Goal: Task Accomplishment & Management: Manage account settings

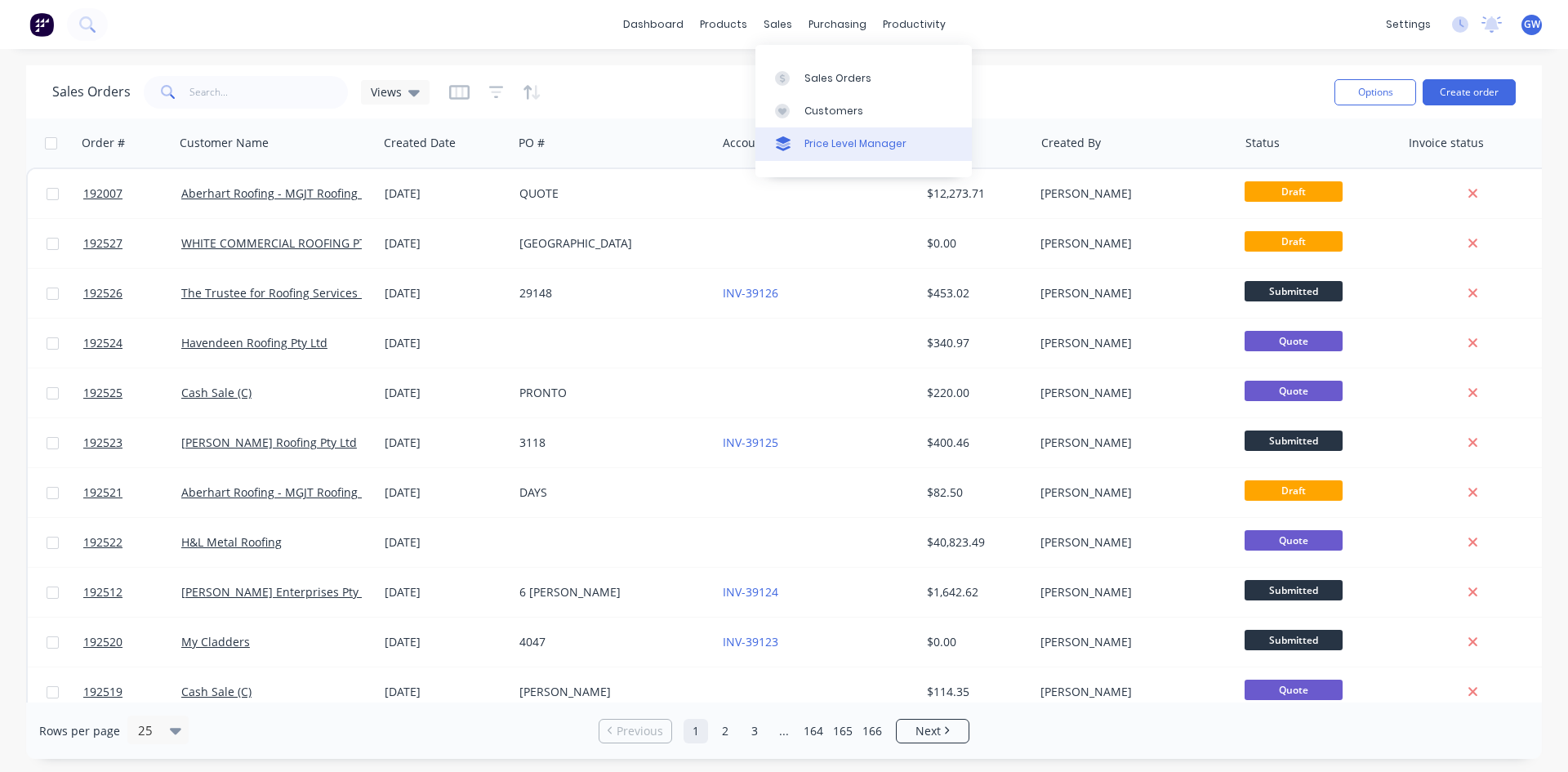
click at [813, 130] on link "Price Level Manager" at bounding box center [863, 143] width 216 height 33
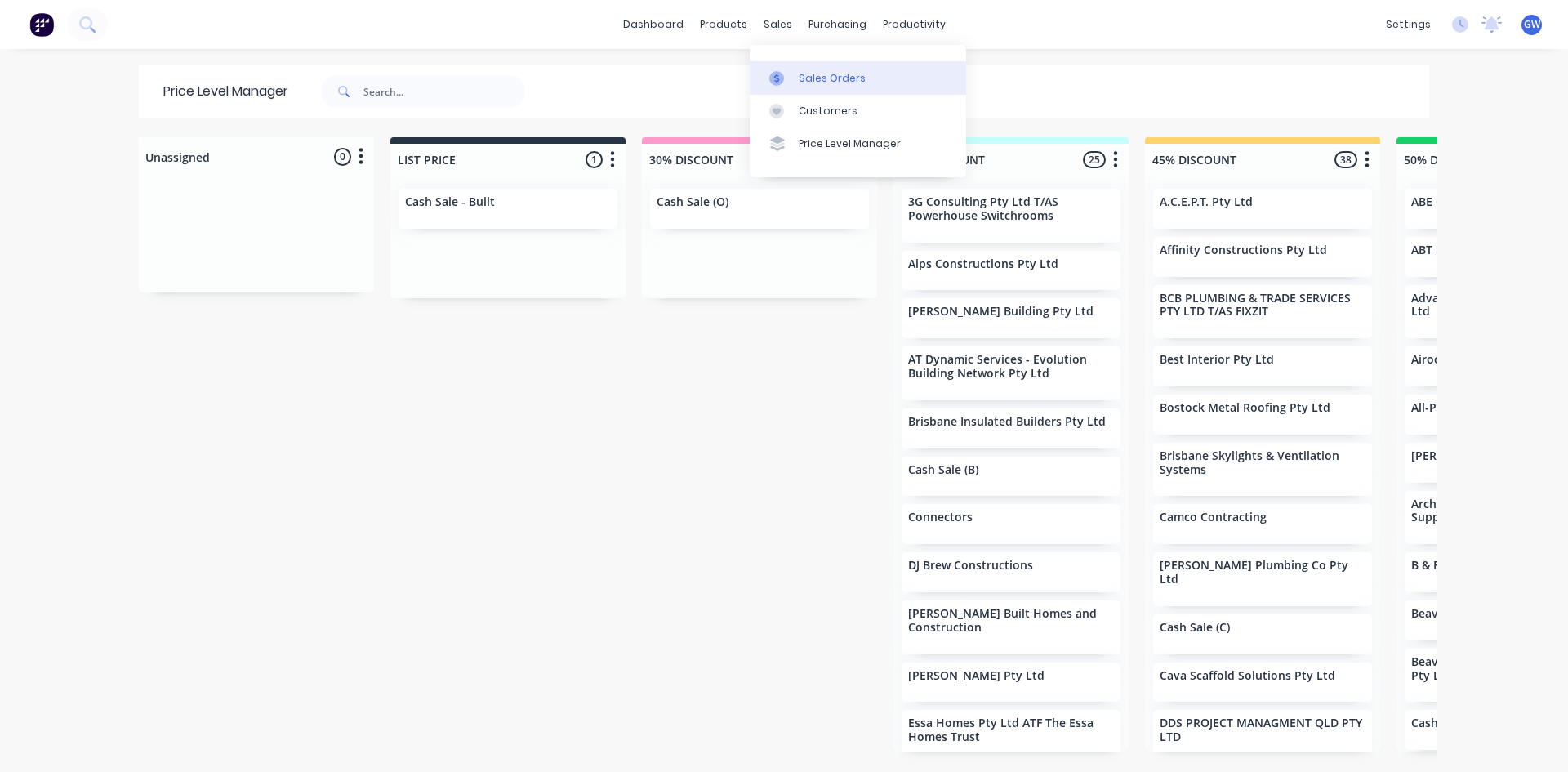
click at [782, 79] on icon at bounding box center [777, 78] width 15 height 15
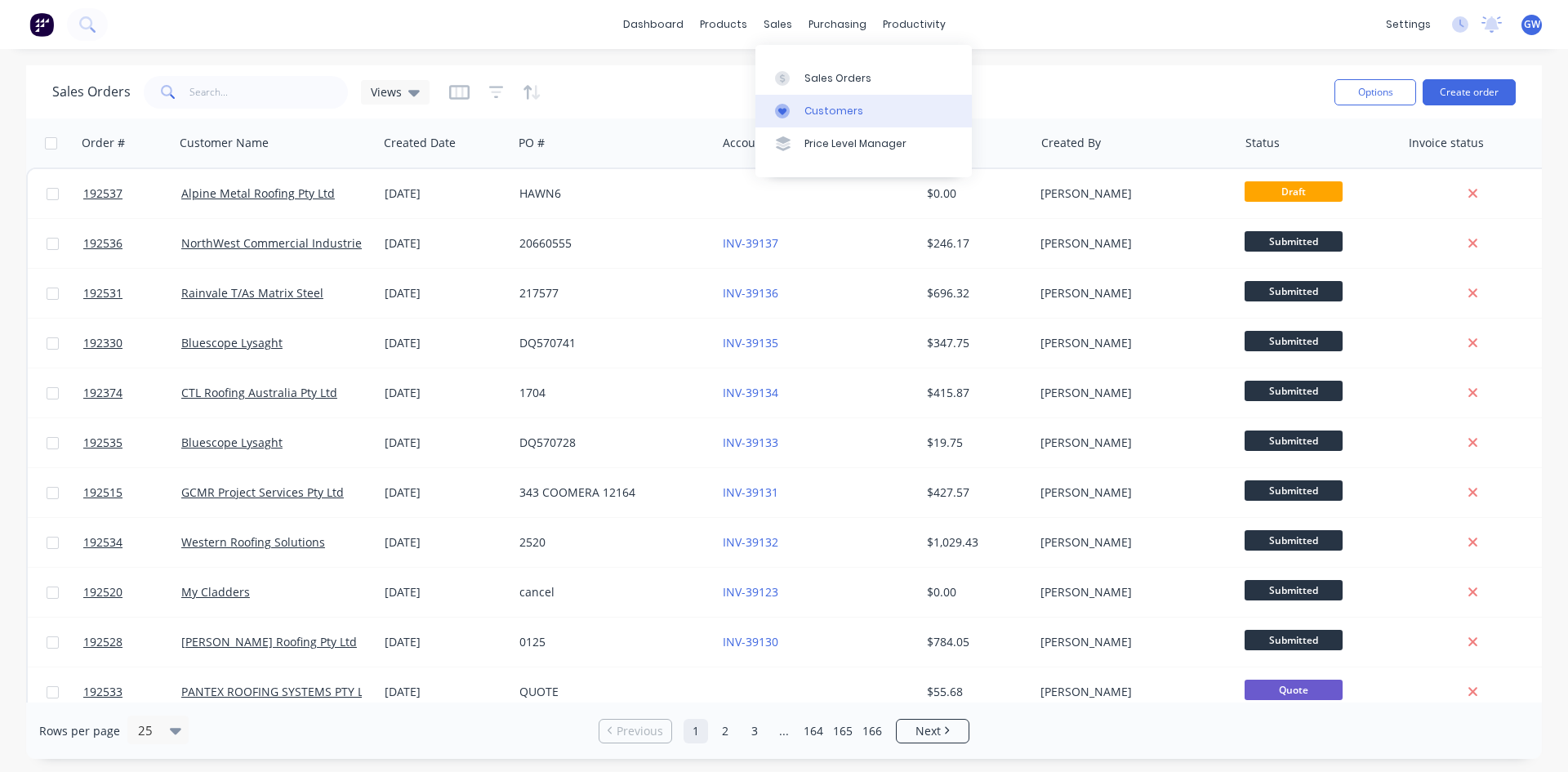
click at [810, 112] on div "Customers" at bounding box center [833, 111] width 59 height 15
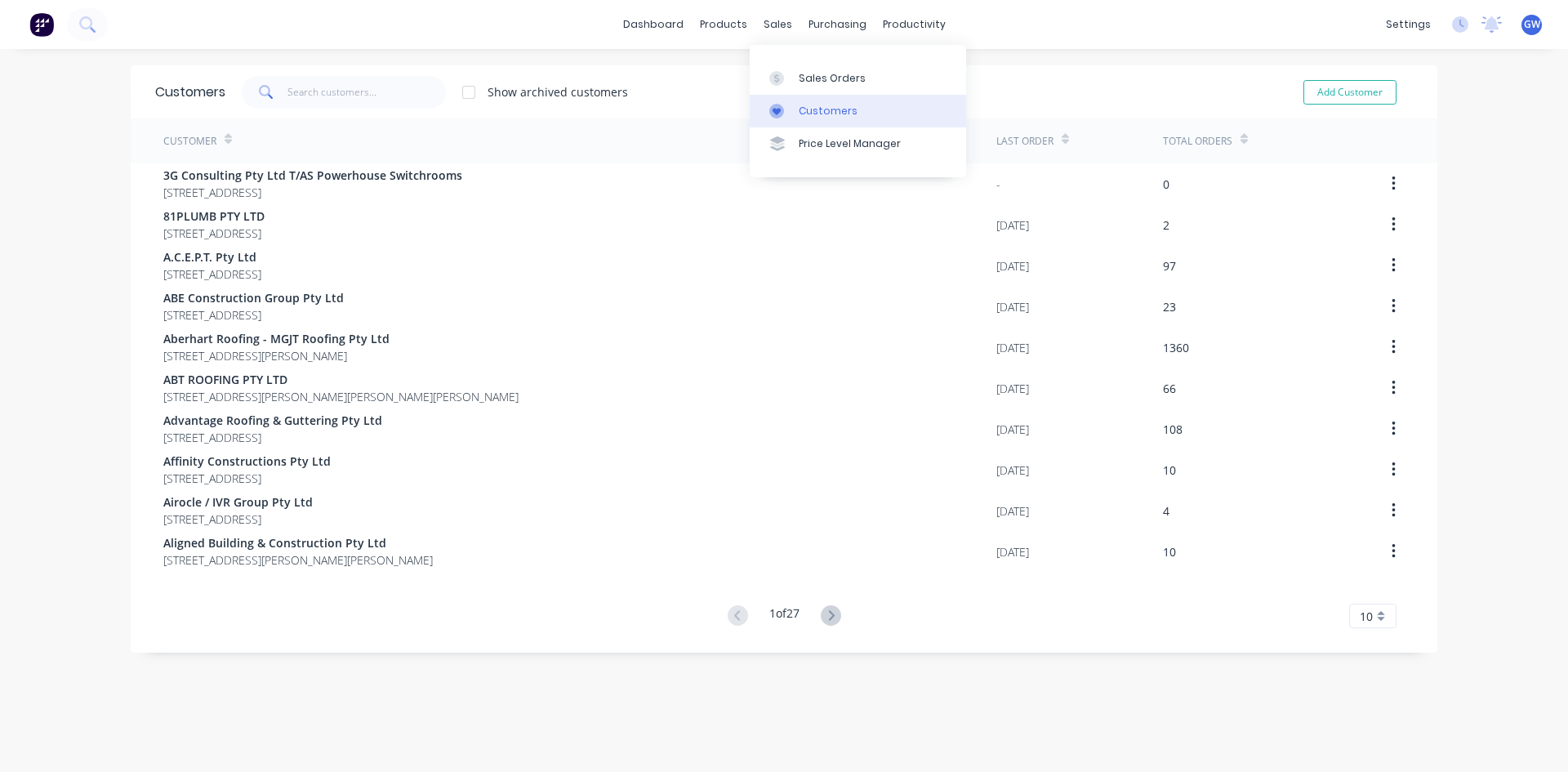
click at [803, 106] on div "Customers" at bounding box center [828, 111] width 59 height 15
click at [813, 80] on div "Sales Orders" at bounding box center [833, 78] width 67 height 15
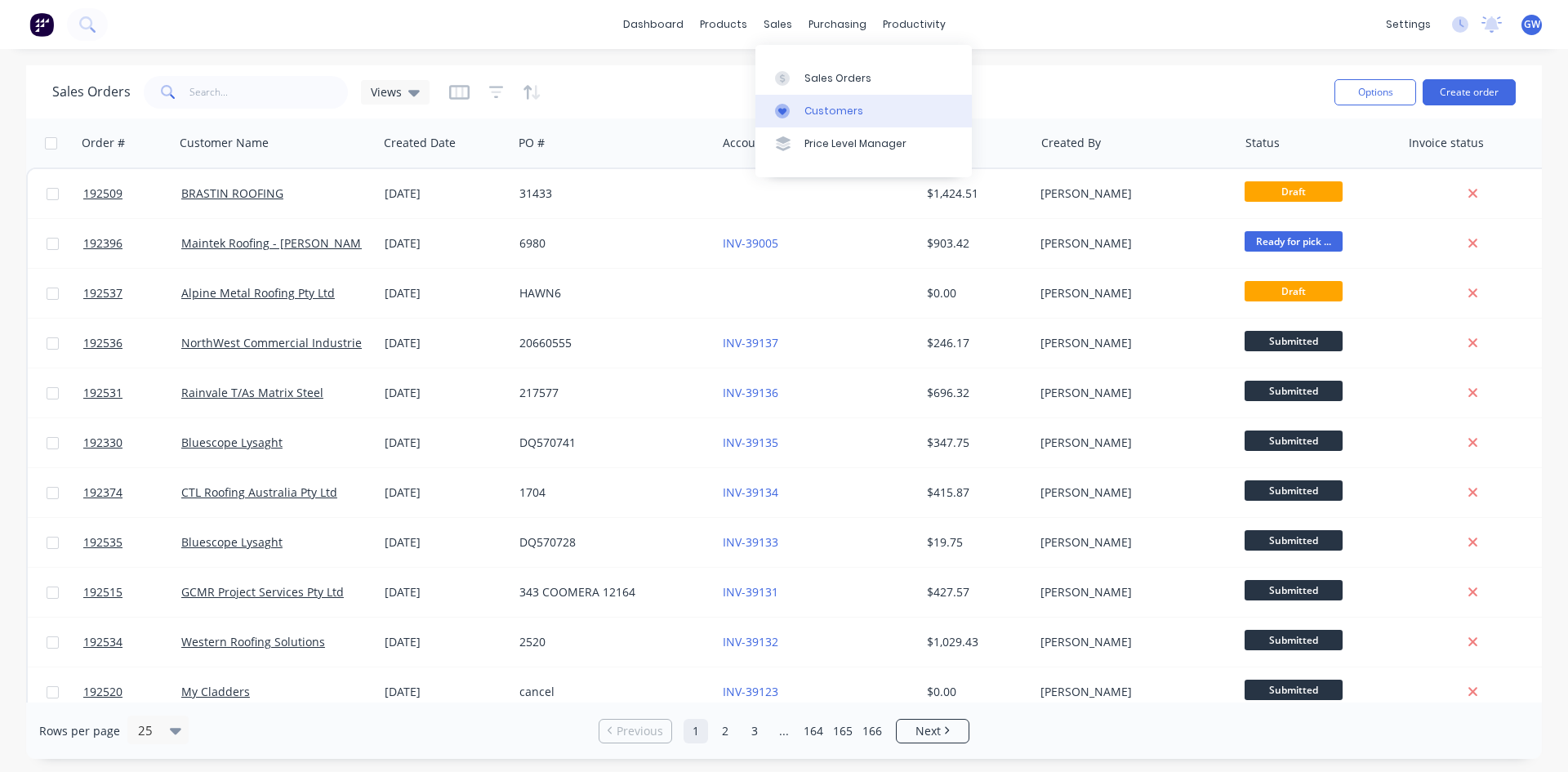
click at [803, 115] on link "Customers" at bounding box center [863, 110] width 216 height 33
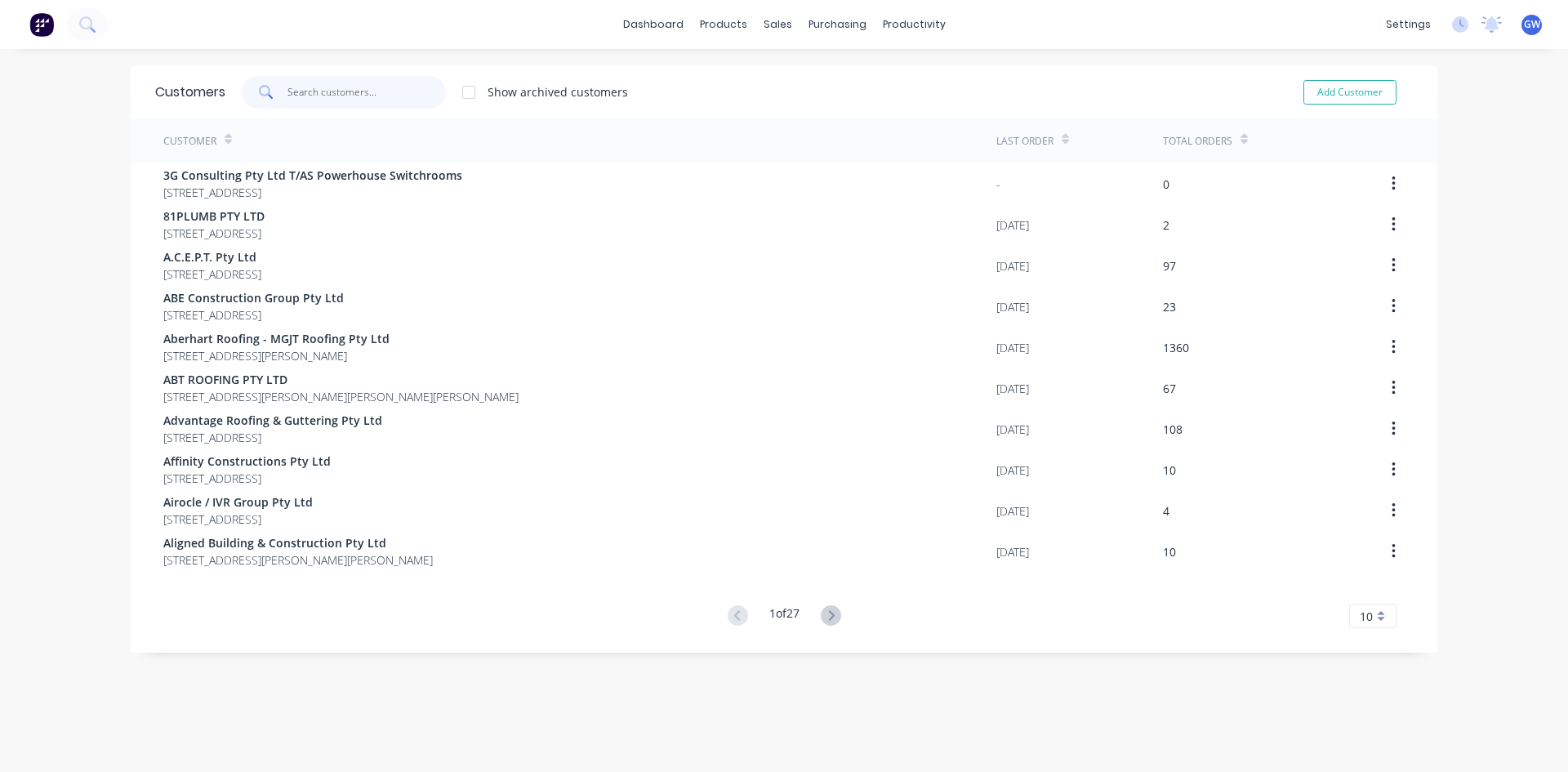
click at [295, 90] on input "text" at bounding box center [367, 92] width 159 height 33
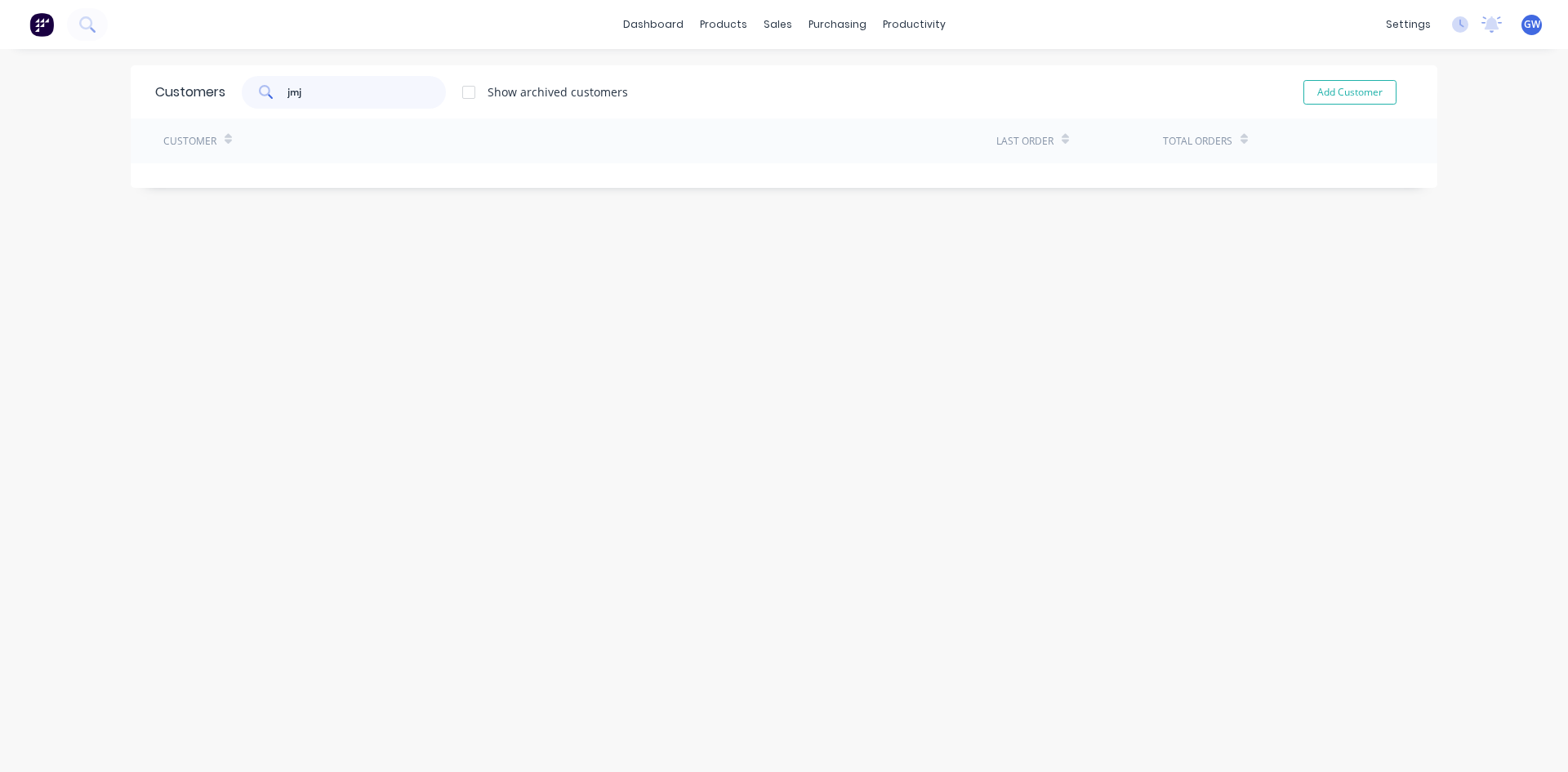
type input "jmj"
click at [453, 99] on div at bounding box center [469, 92] width 33 height 33
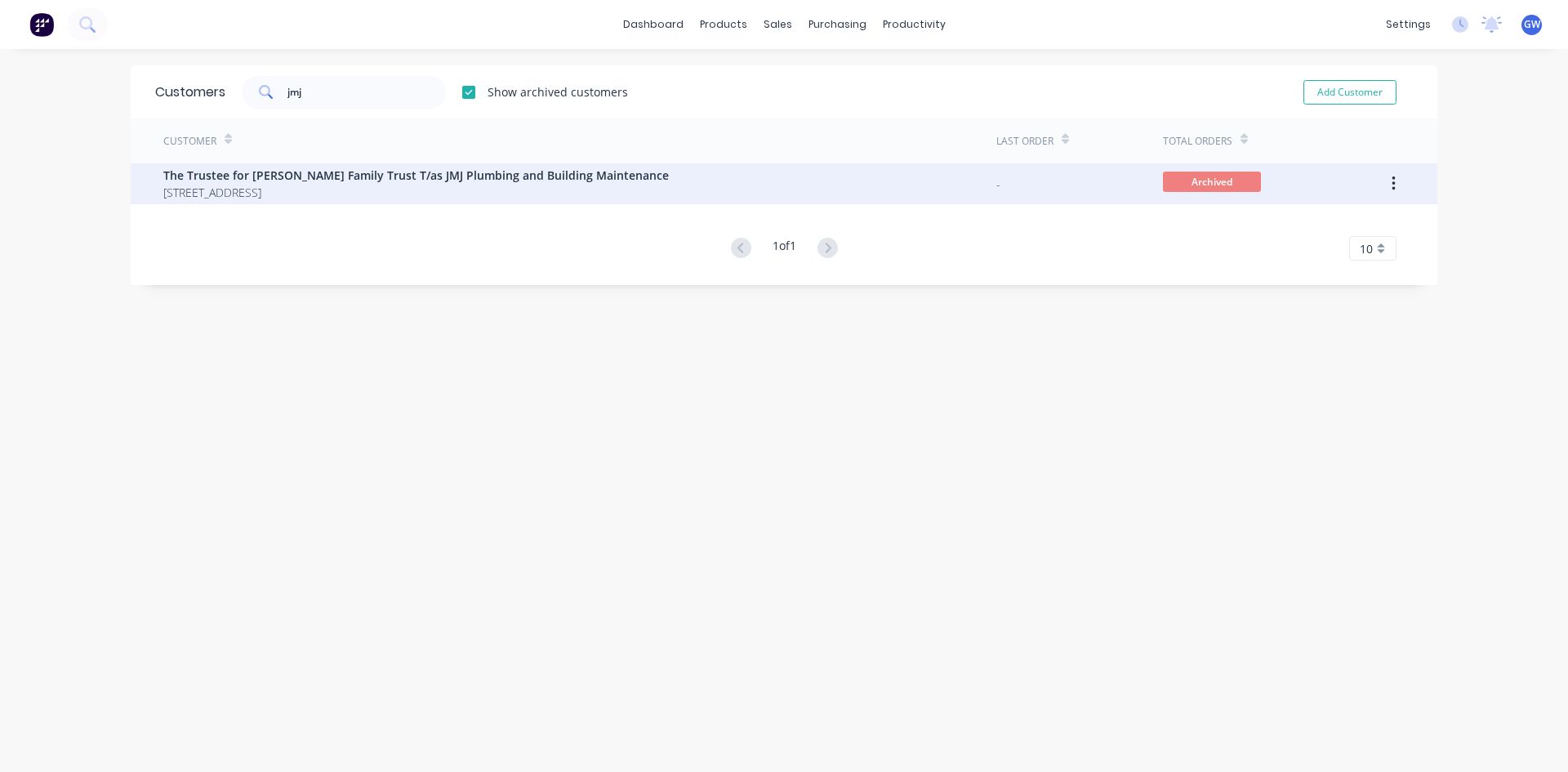
click at [765, 173] on div "The Trustee for [PERSON_NAME] Family Trust T/as JMJ Plumbing and Building Maint…" at bounding box center [580, 184] width 833 height 41
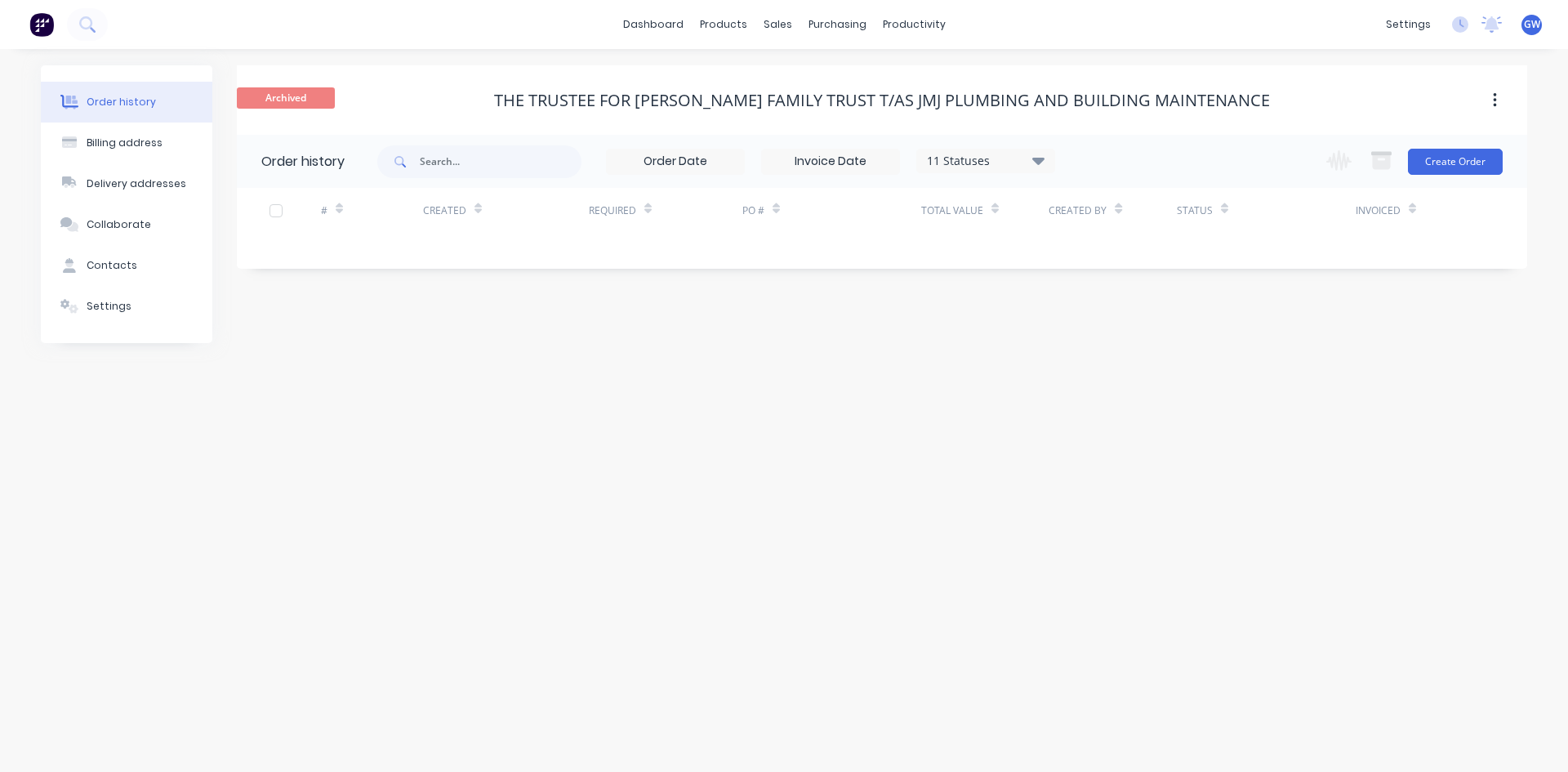
click at [991, 158] on div "11 Statuses" at bounding box center [985, 161] width 137 height 18
click at [1120, 349] on label at bounding box center [1120, 349] width 0 height 0
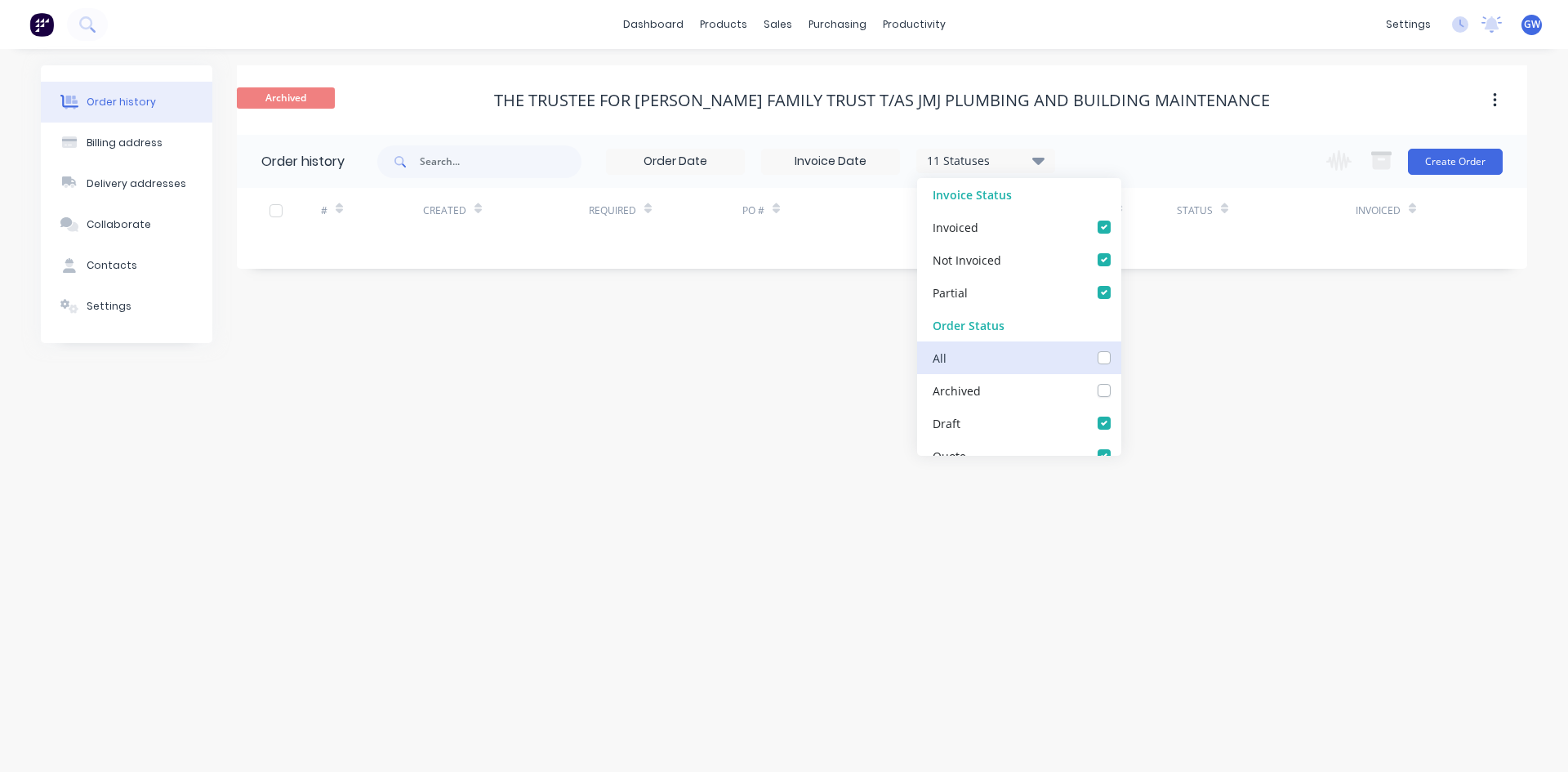
click at [1120, 360] on input "checkbox" at bounding box center [1127, 357] width 13 height 16
checkbox input "true"
click at [1286, 125] on div "Archived The Trustee for [PERSON_NAME] Family Trust T/as JMJ Plumbing and Build…" at bounding box center [882, 100] width 1291 height 70
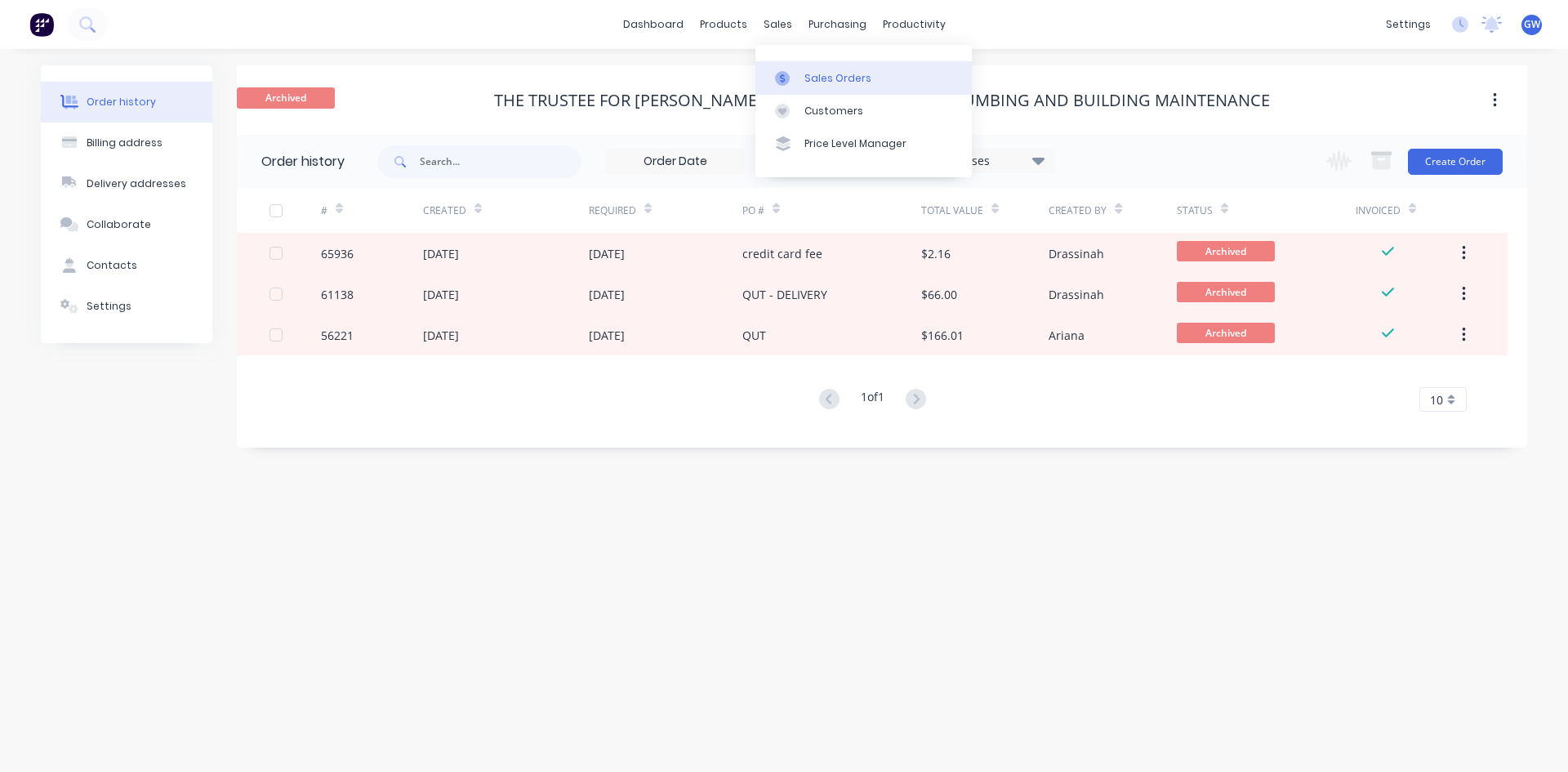
click at [777, 76] on icon at bounding box center [782, 78] width 15 height 15
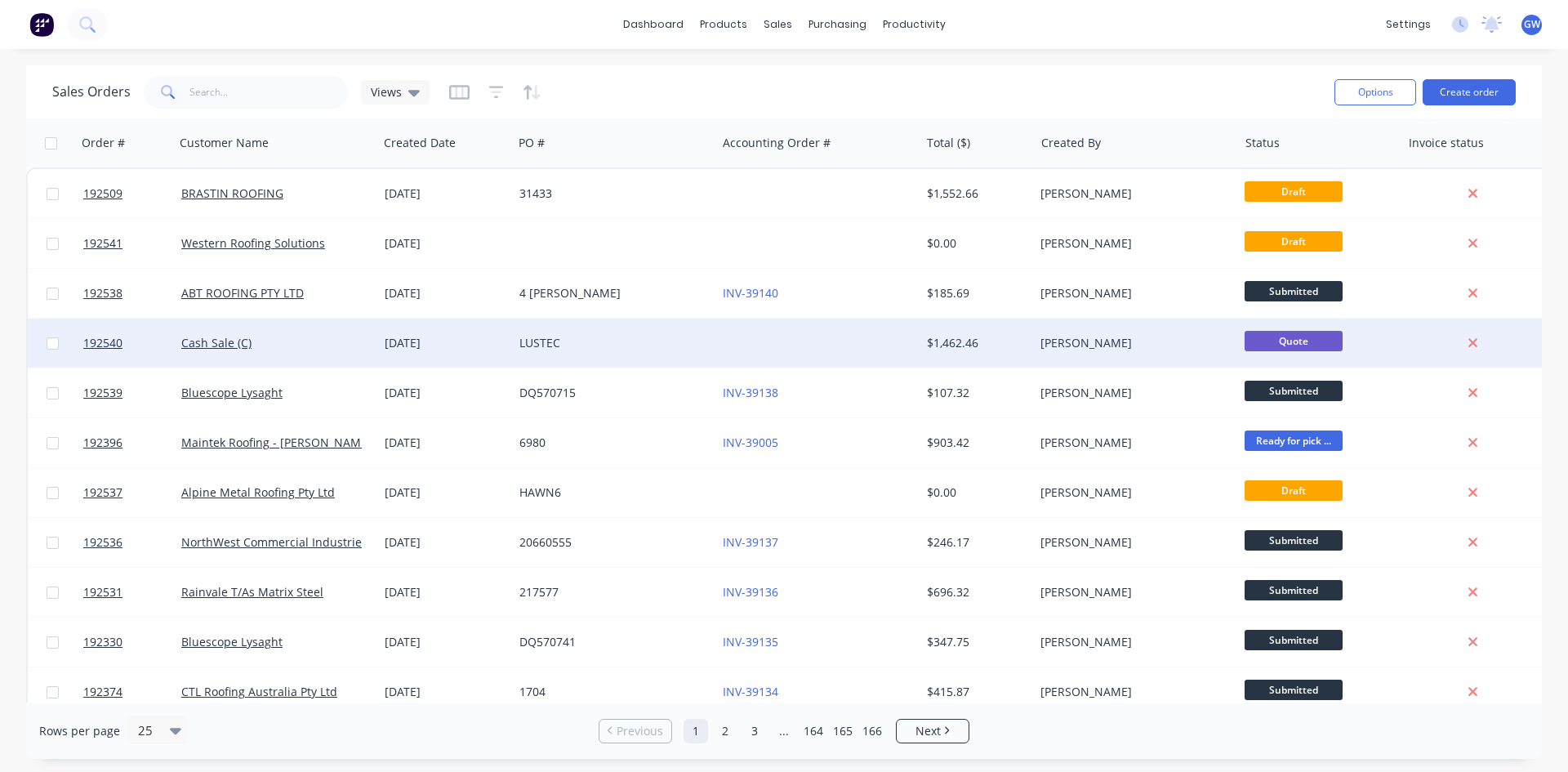
click at [868, 338] on div at bounding box center [818, 344] width 203 height 49
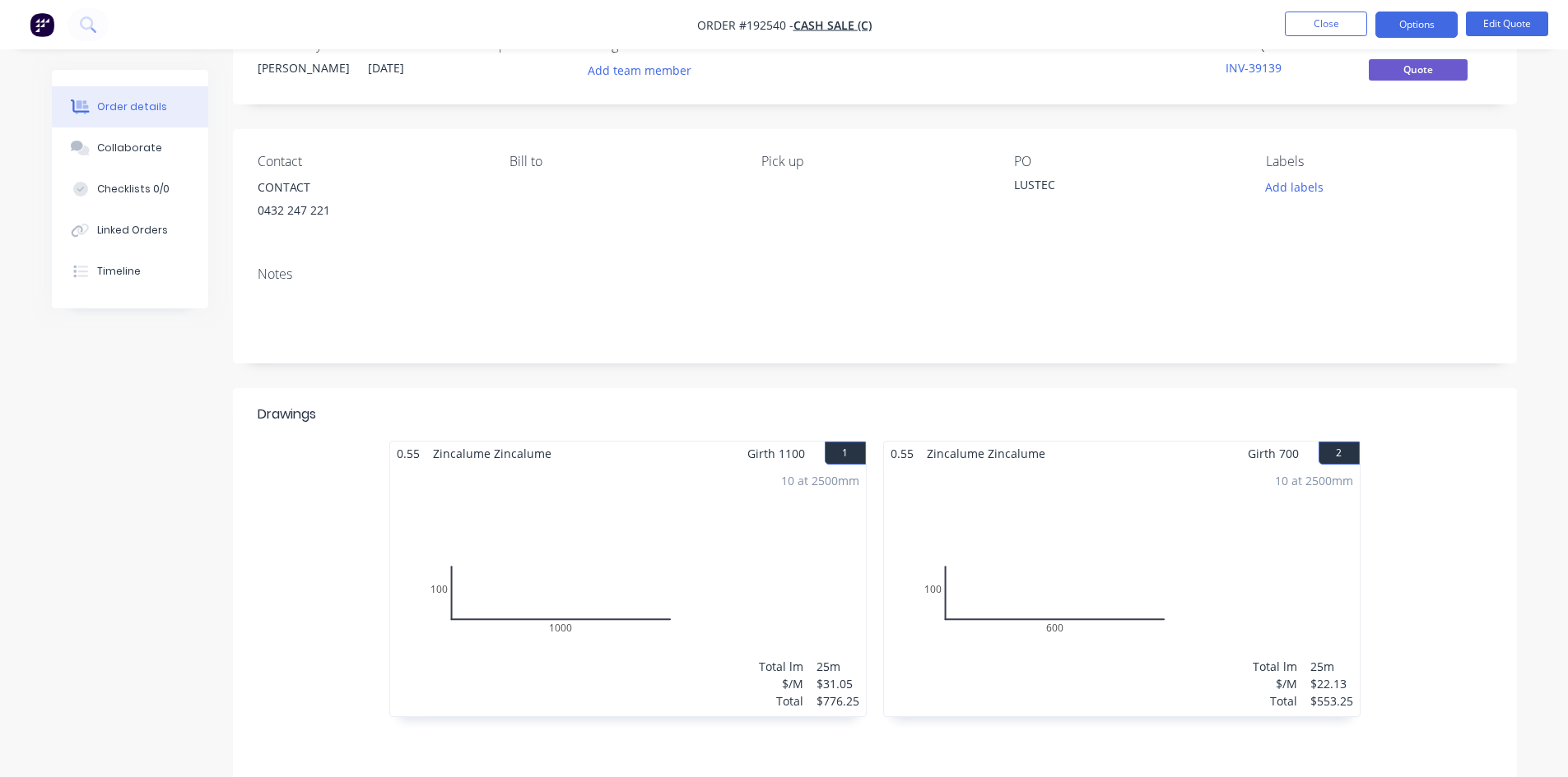
scroll to position [83, 0]
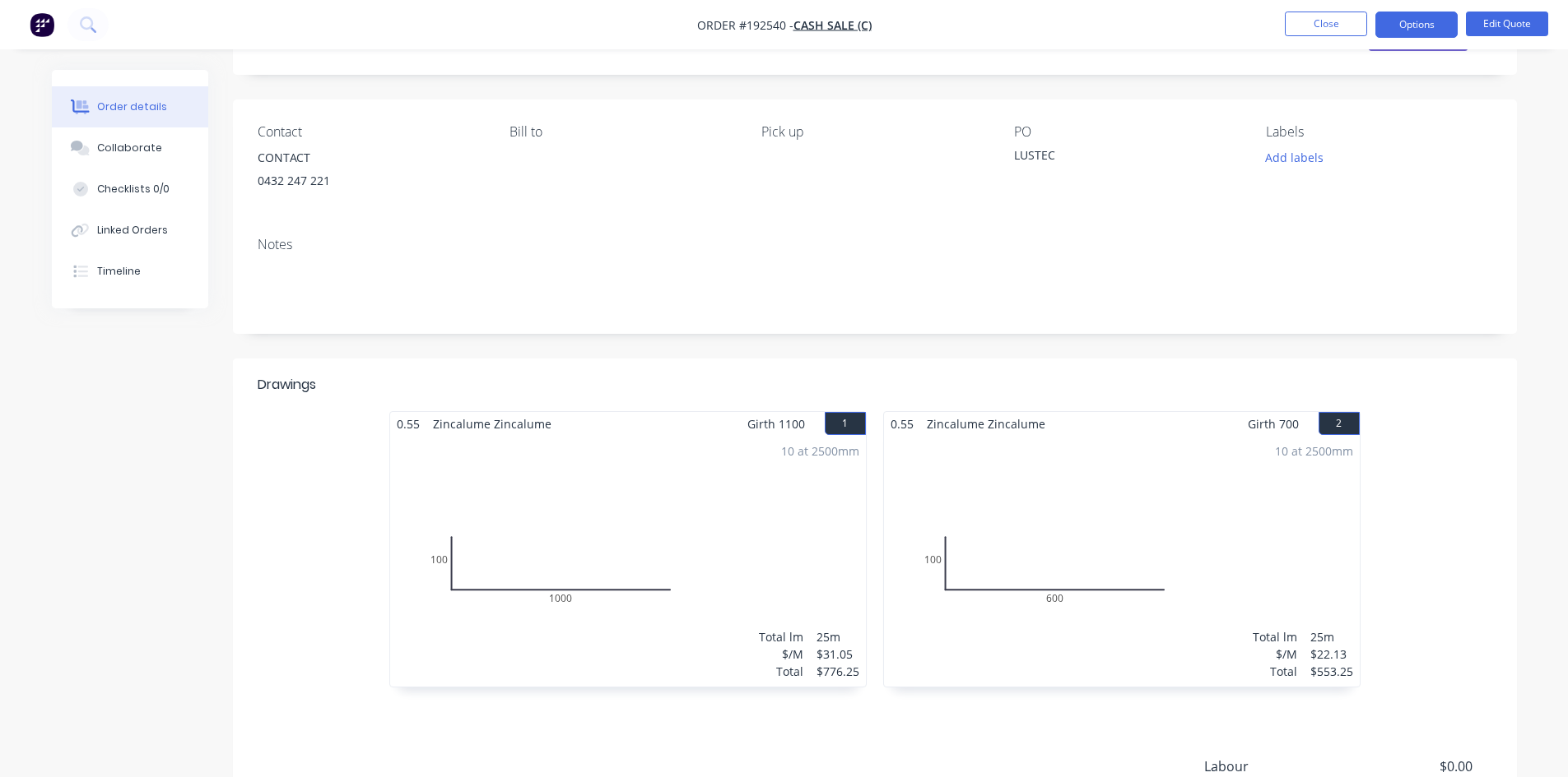
click at [874, 340] on div "Created by [PERSON_NAME] Created [DATE] Required Assigned to Add team member Xe…" at bounding box center [874, 479] width 1283 height 984
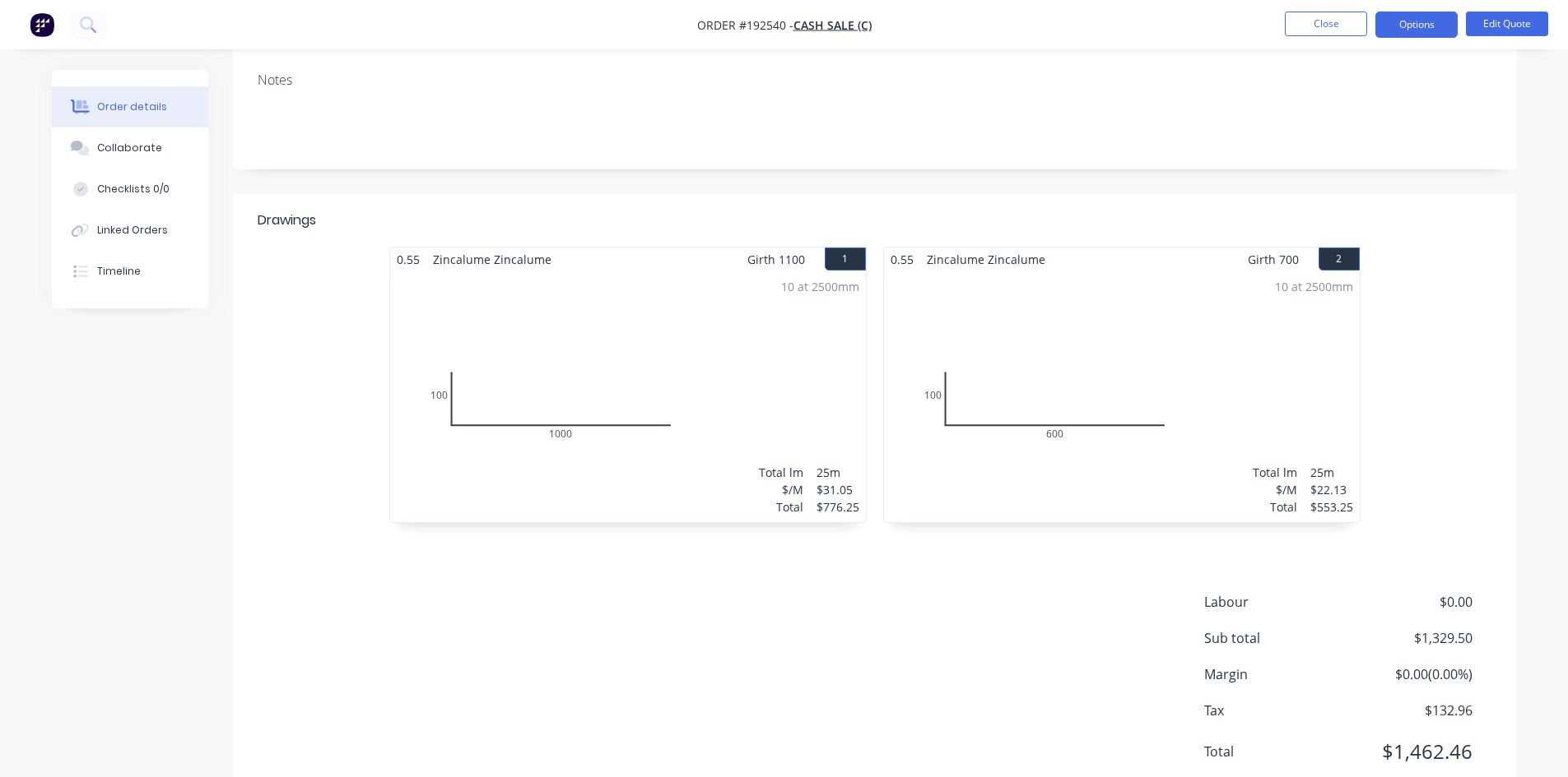
scroll to position [0, 0]
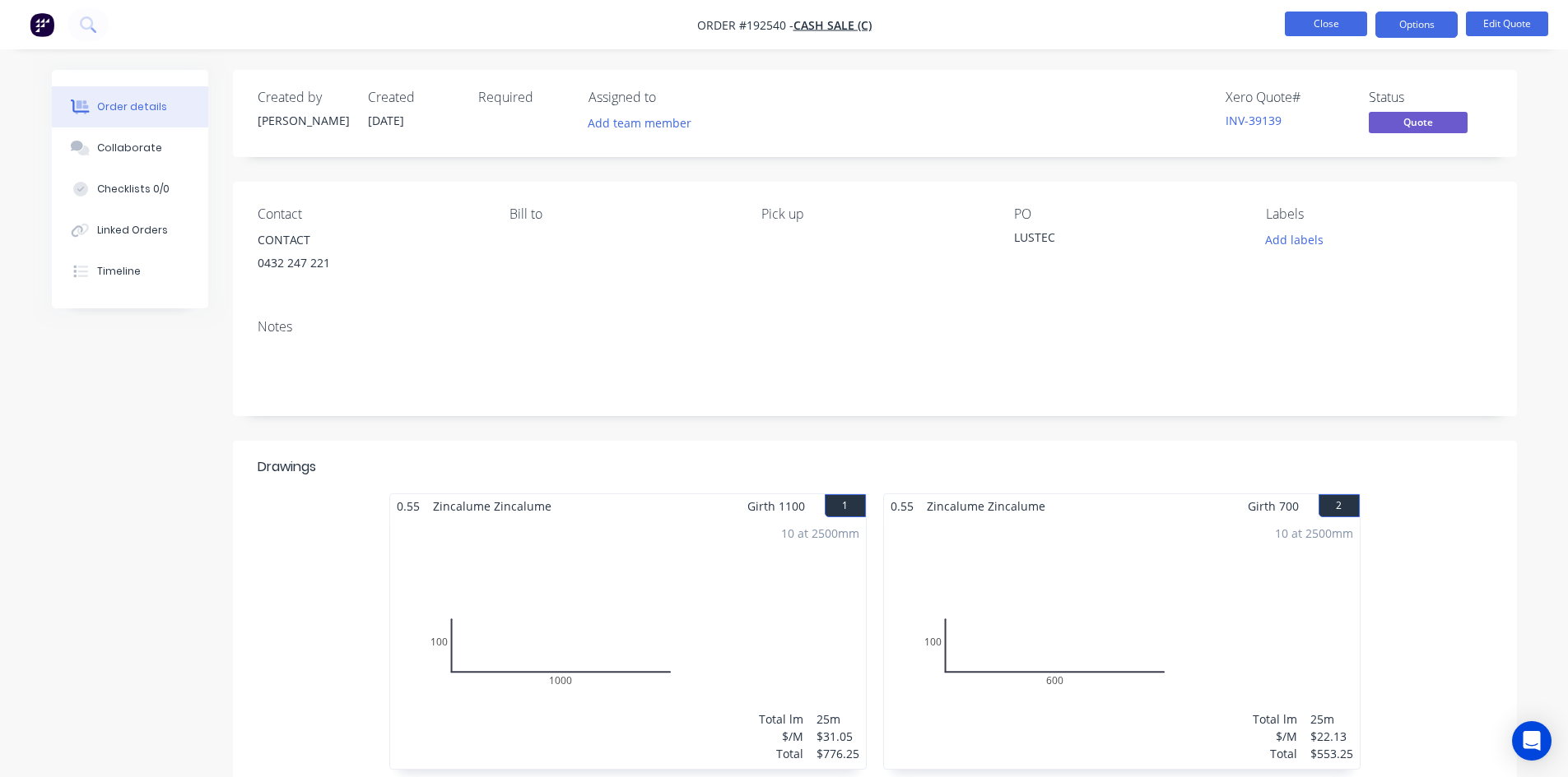
click at [1328, 23] on button "Close" at bounding box center [1325, 24] width 83 height 25
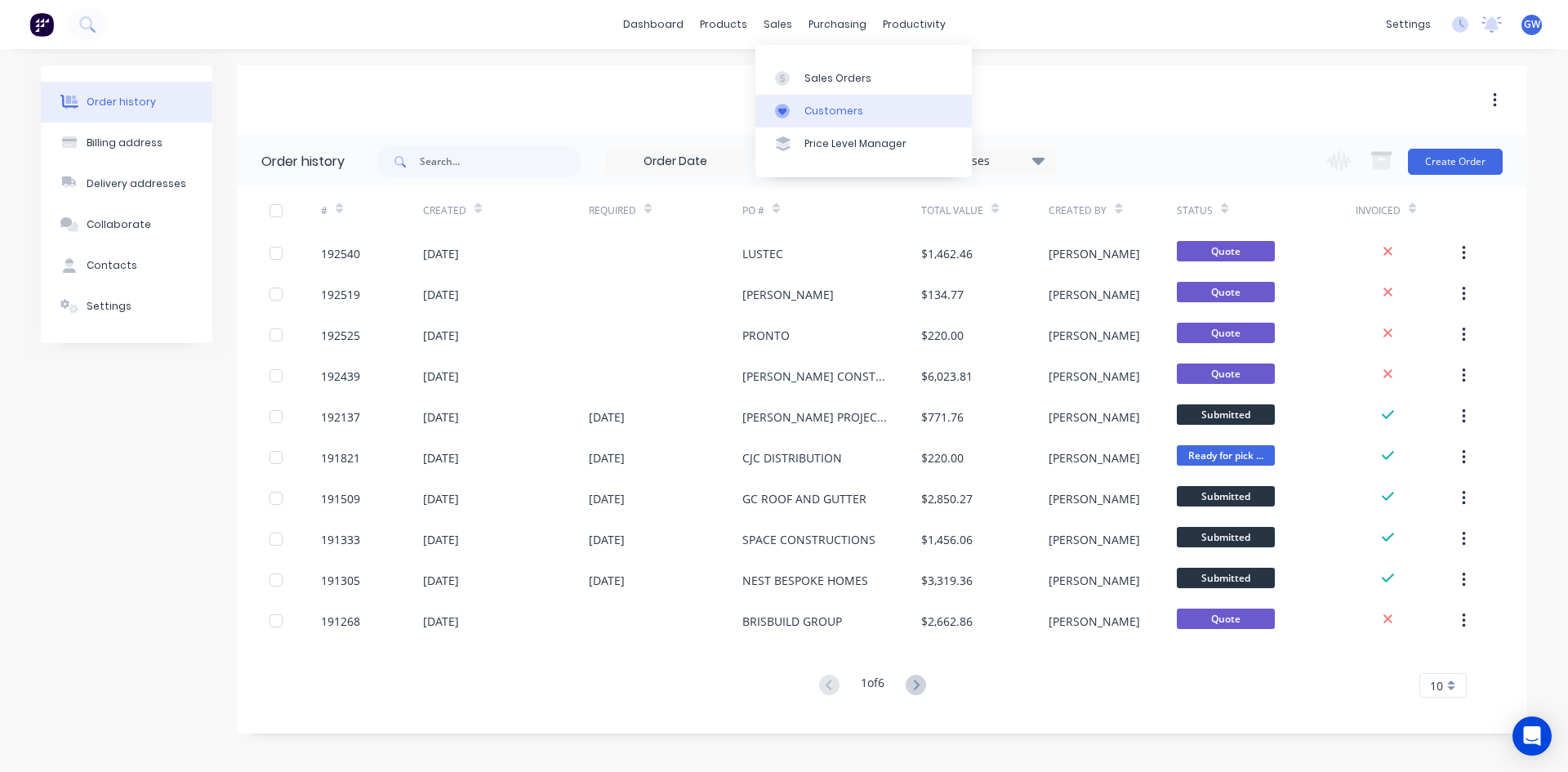
click at [821, 100] on link "Customers" at bounding box center [863, 110] width 216 height 33
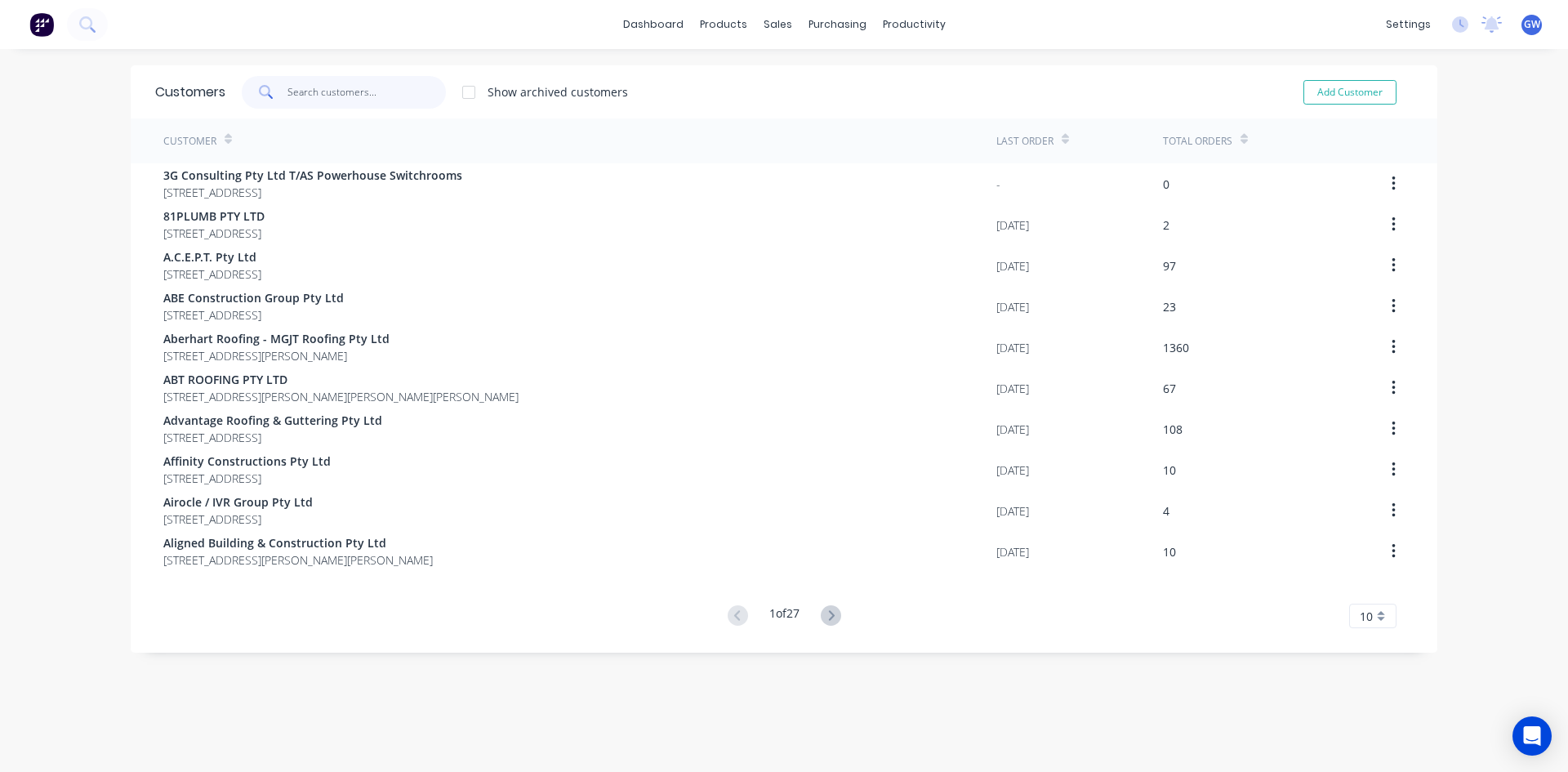
click at [331, 87] on input "text" at bounding box center [367, 92] width 159 height 33
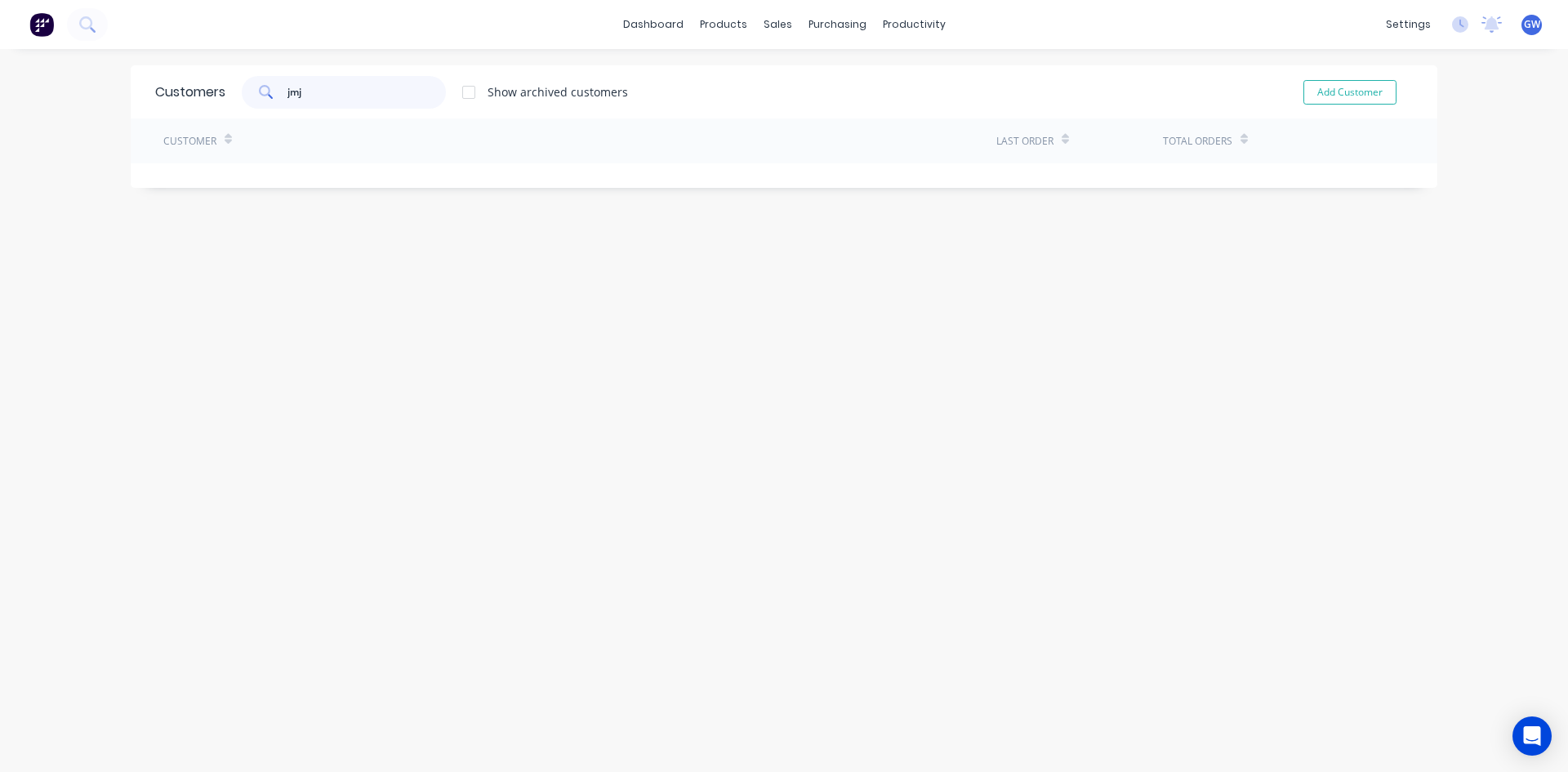
type input "jmj"
click at [471, 96] on div at bounding box center [469, 92] width 33 height 33
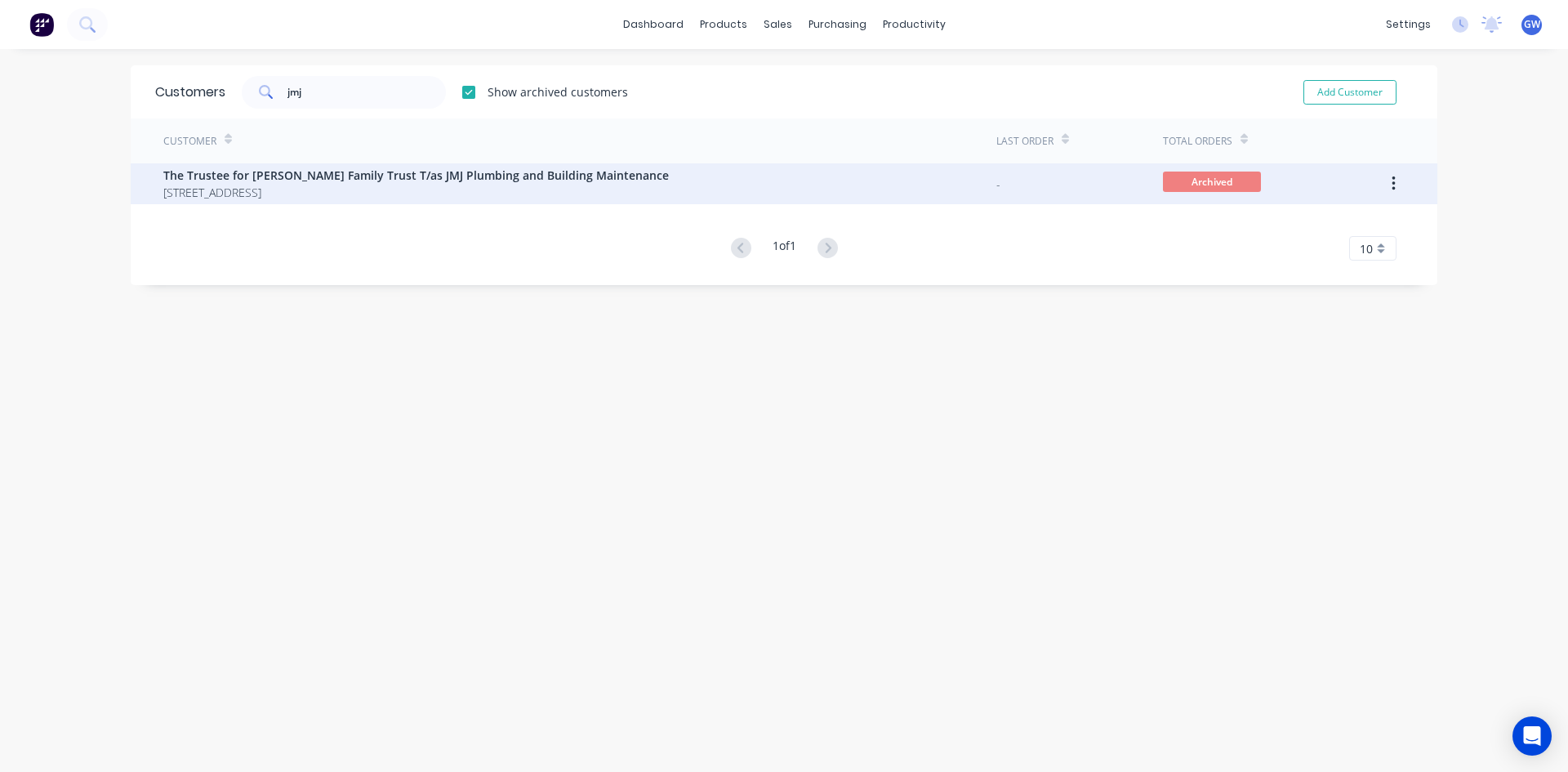
click at [1073, 192] on div "-" at bounding box center [1080, 184] width 167 height 41
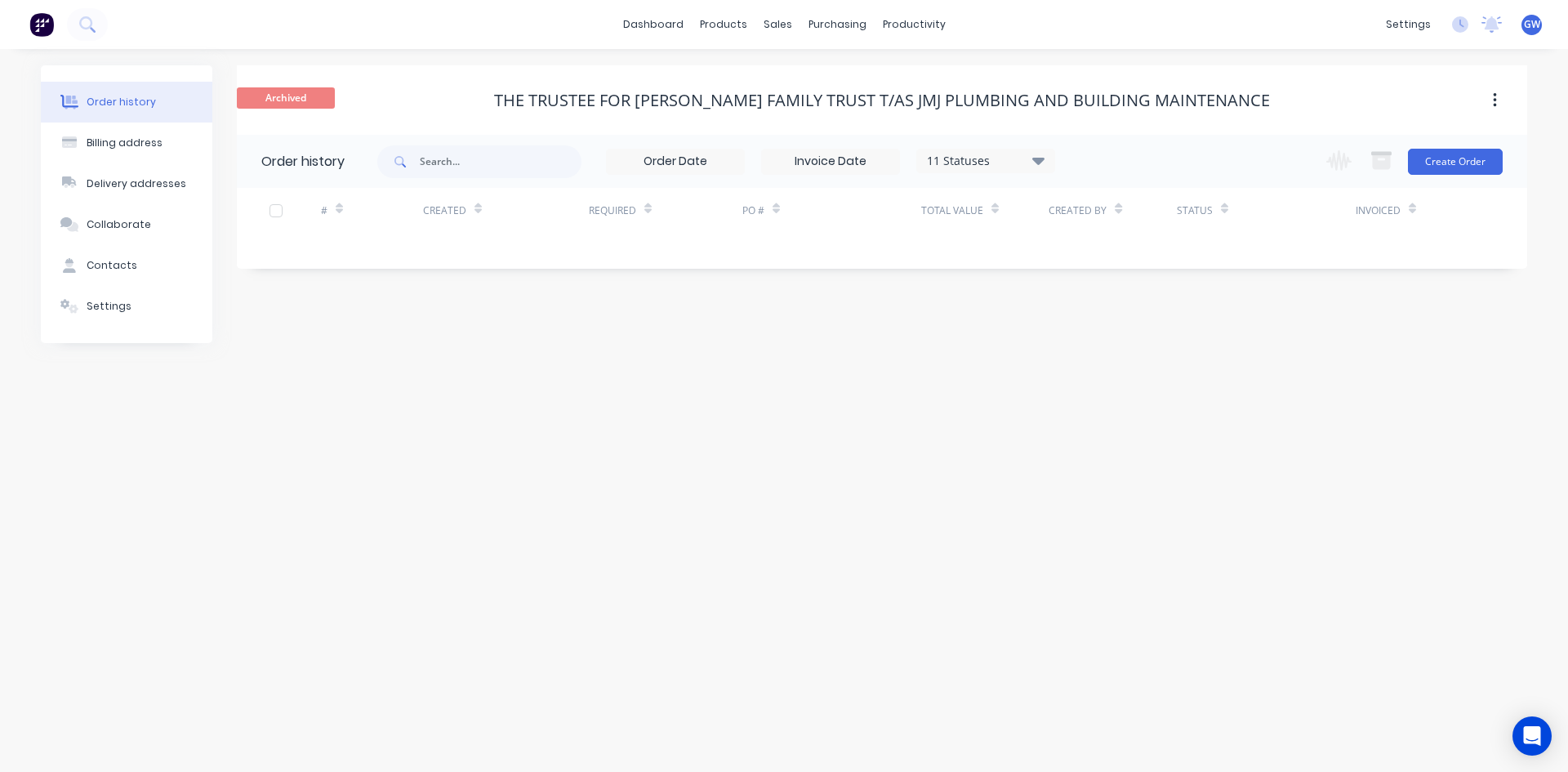
click at [1003, 160] on div "11 Statuses" at bounding box center [985, 161] width 137 height 18
click at [1120, 349] on label at bounding box center [1120, 349] width 0 height 0
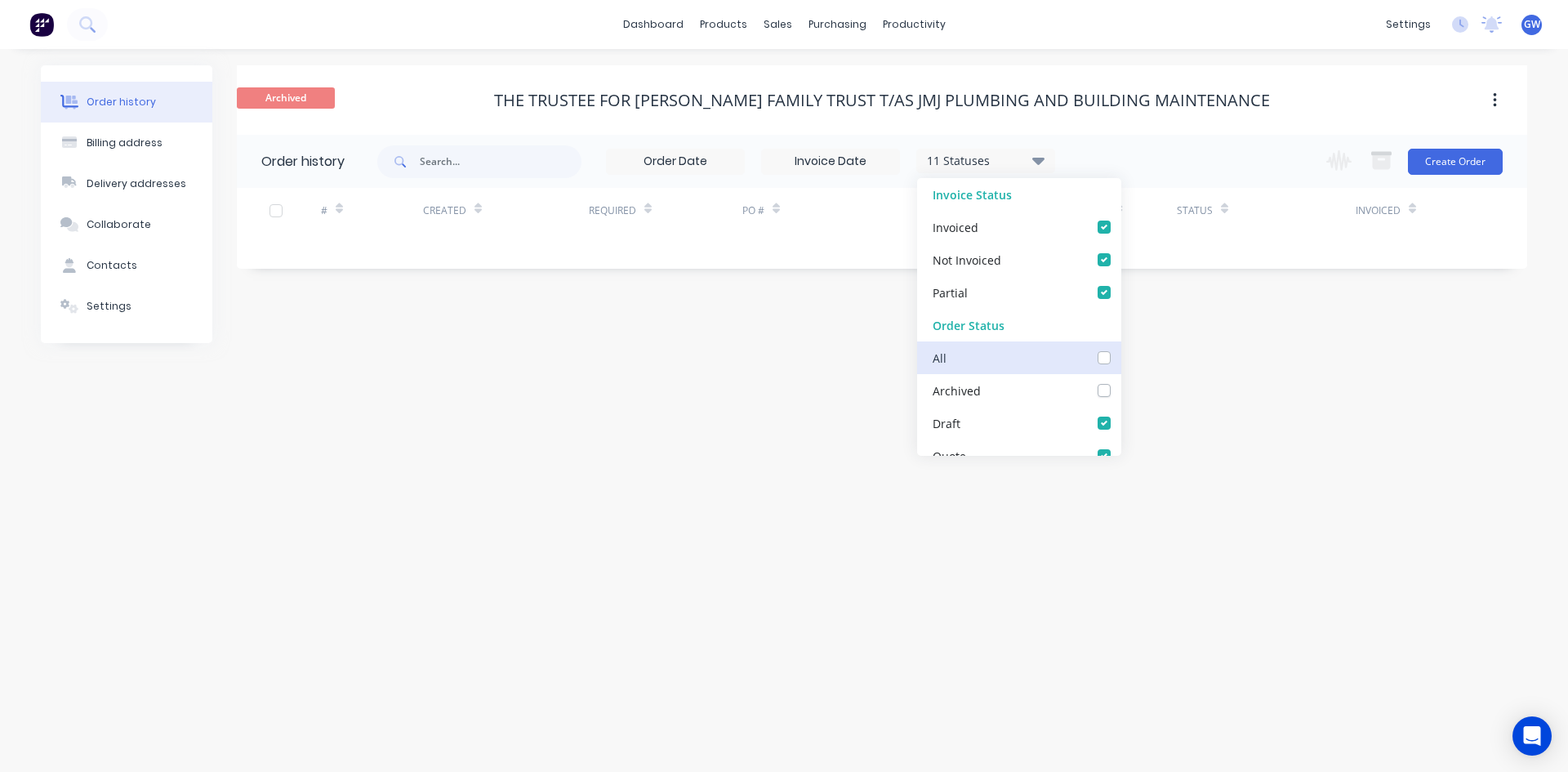
click at [1120, 352] on input "checkbox" at bounding box center [1127, 357] width 13 height 16
checkbox input "true"
click at [1226, 163] on div "12 Statuses Invoice Status Invoiced Not Invoiced Partial Order Status All Archi…" at bounding box center [952, 162] width 1150 height 53
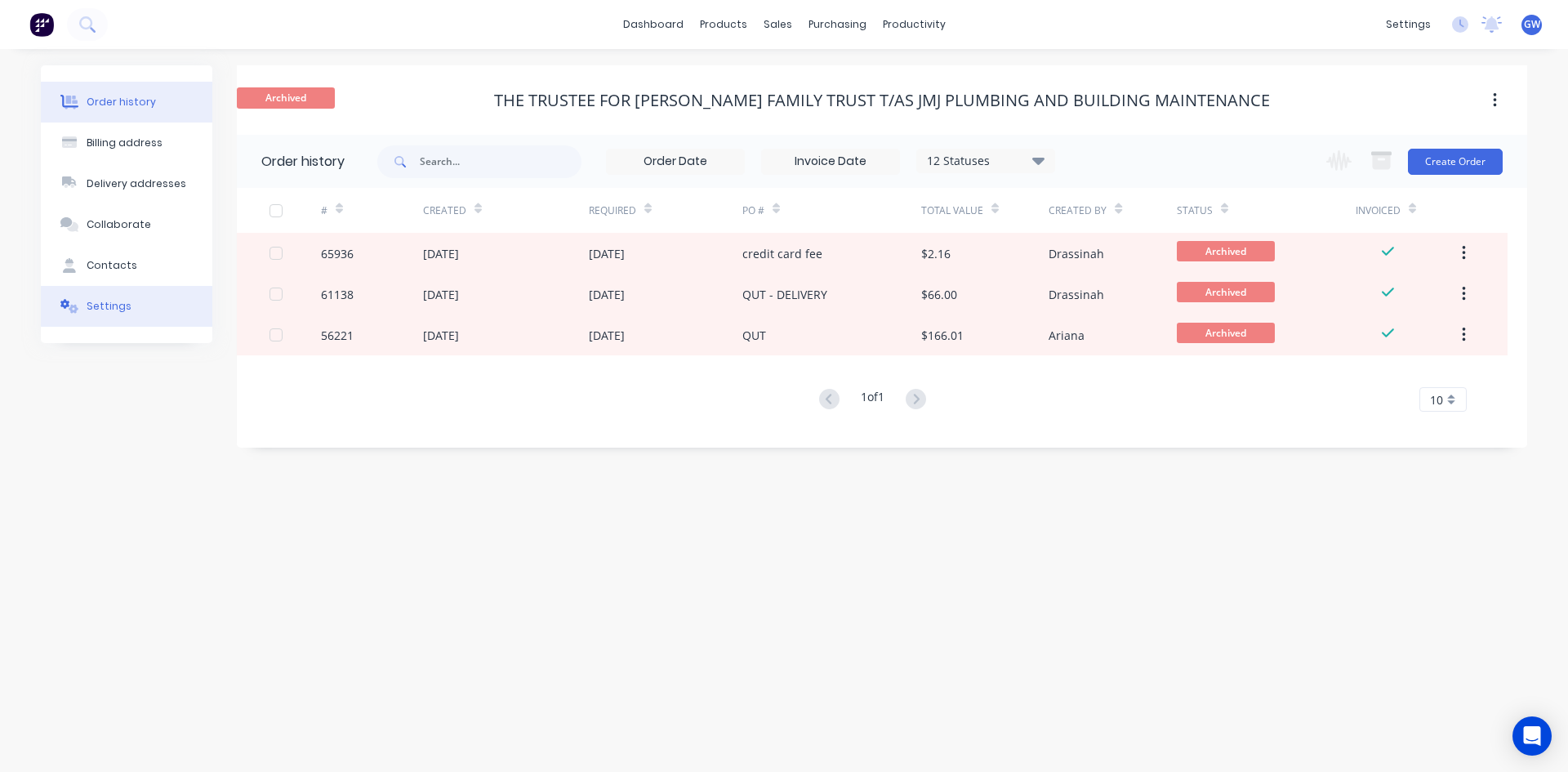
click at [162, 314] on button "Settings" at bounding box center [126, 307] width 171 height 41
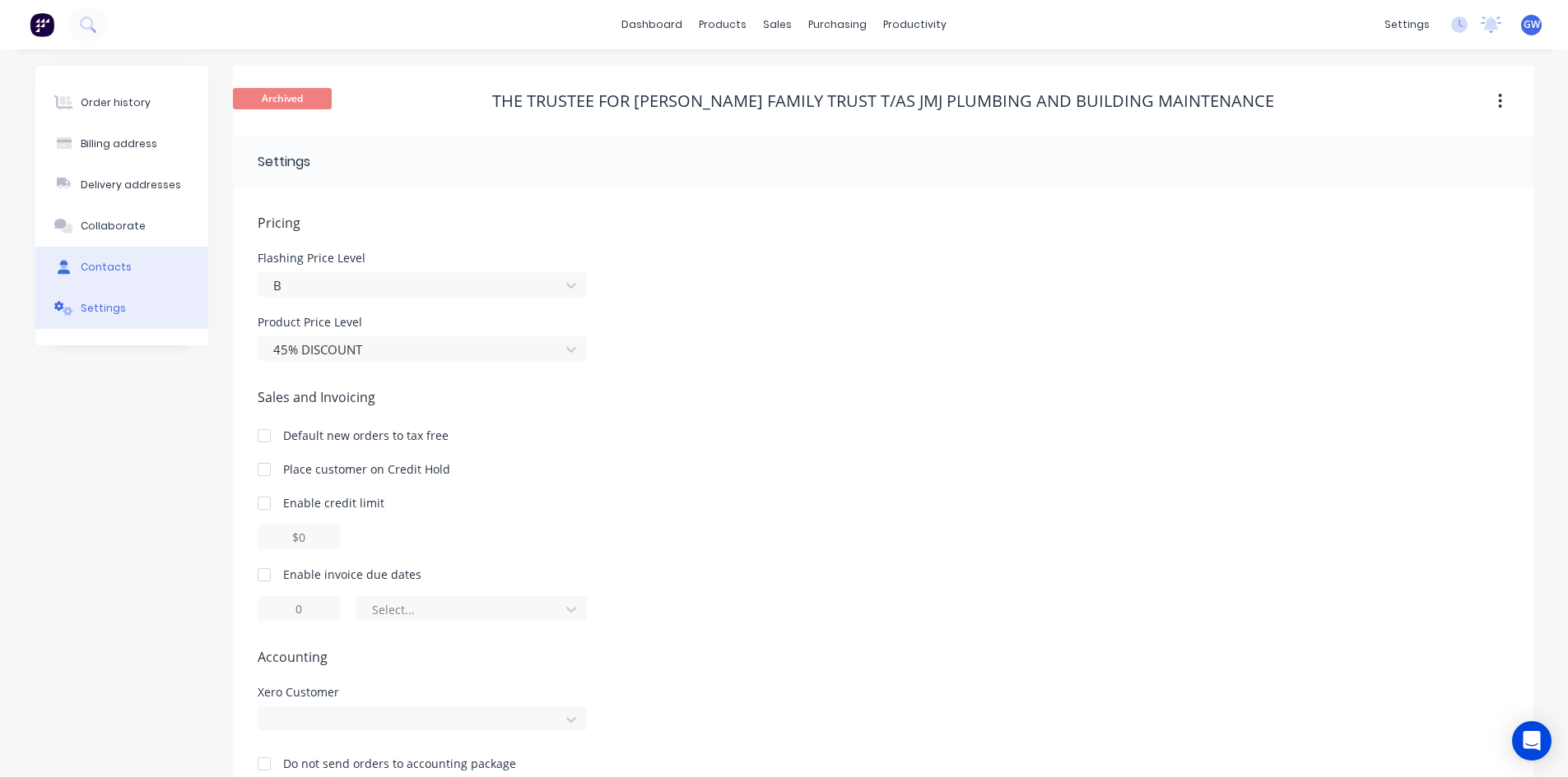
click at [119, 283] on button "Contacts" at bounding box center [122, 268] width 173 height 41
select select "AU"
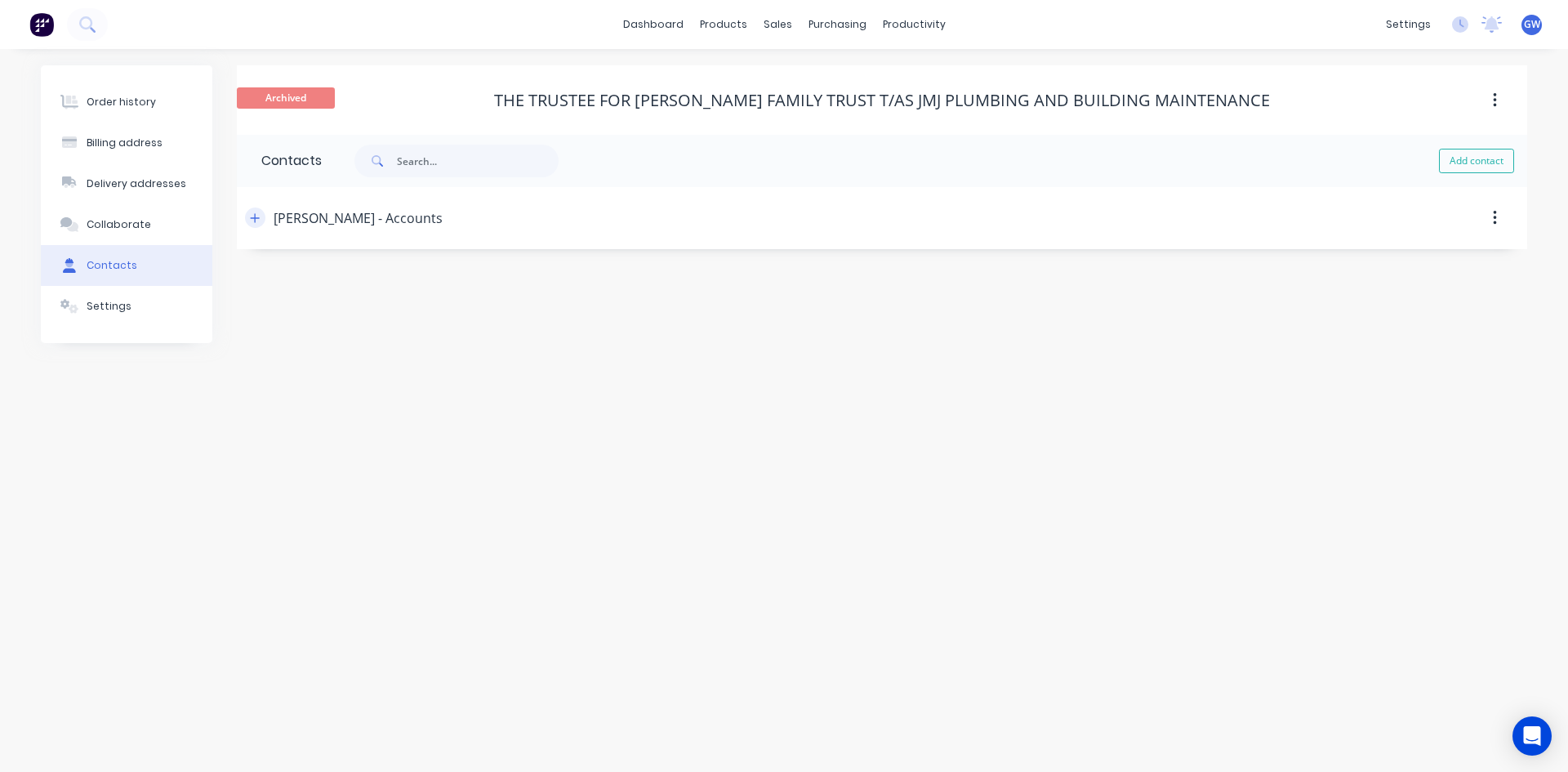
click at [258, 214] on icon "button" at bounding box center [254, 218] width 10 height 11
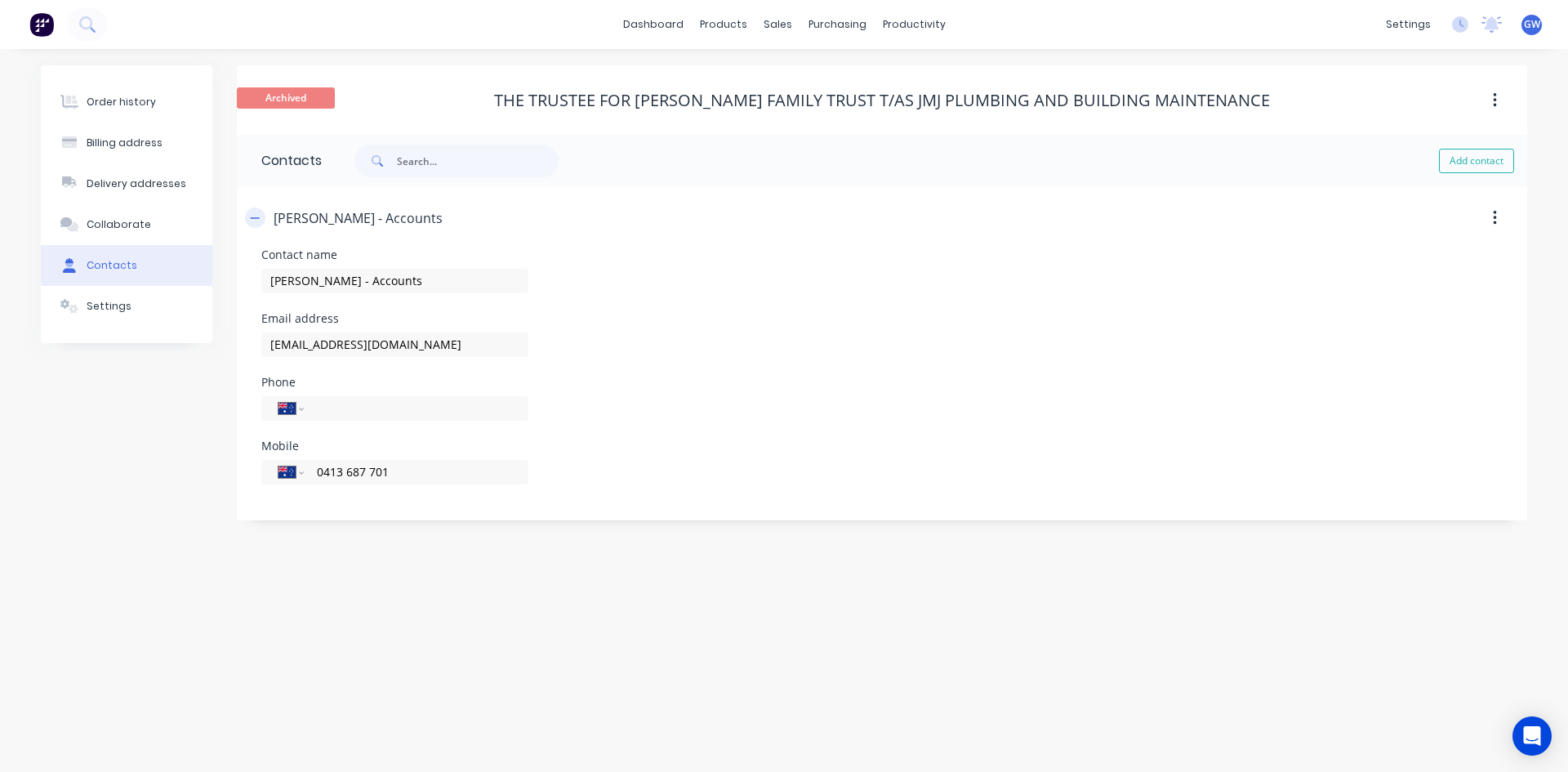
click at [258, 214] on icon "button" at bounding box center [254, 218] width 10 height 11
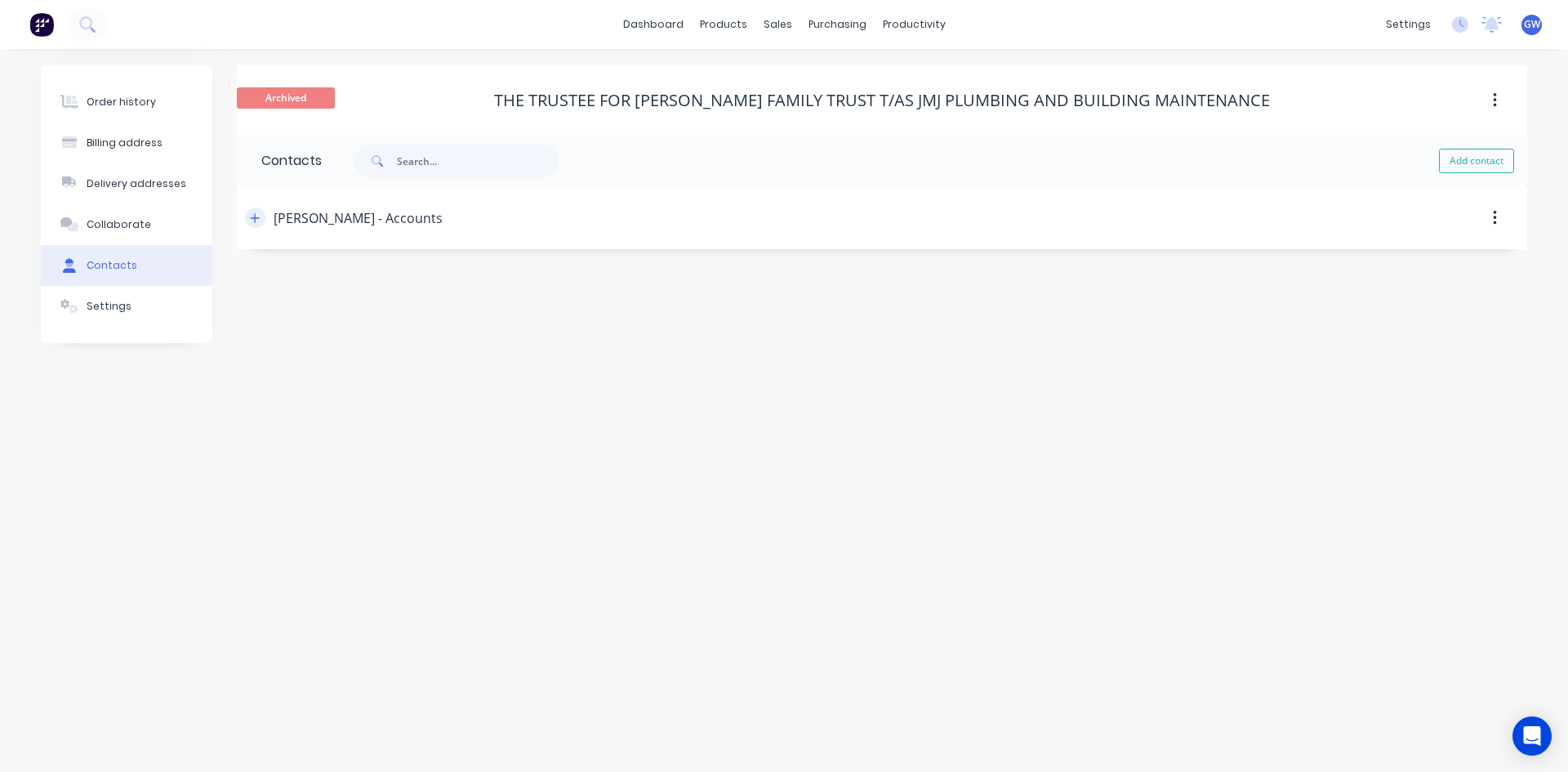
click at [258, 214] on icon "button" at bounding box center [254, 218] width 10 height 11
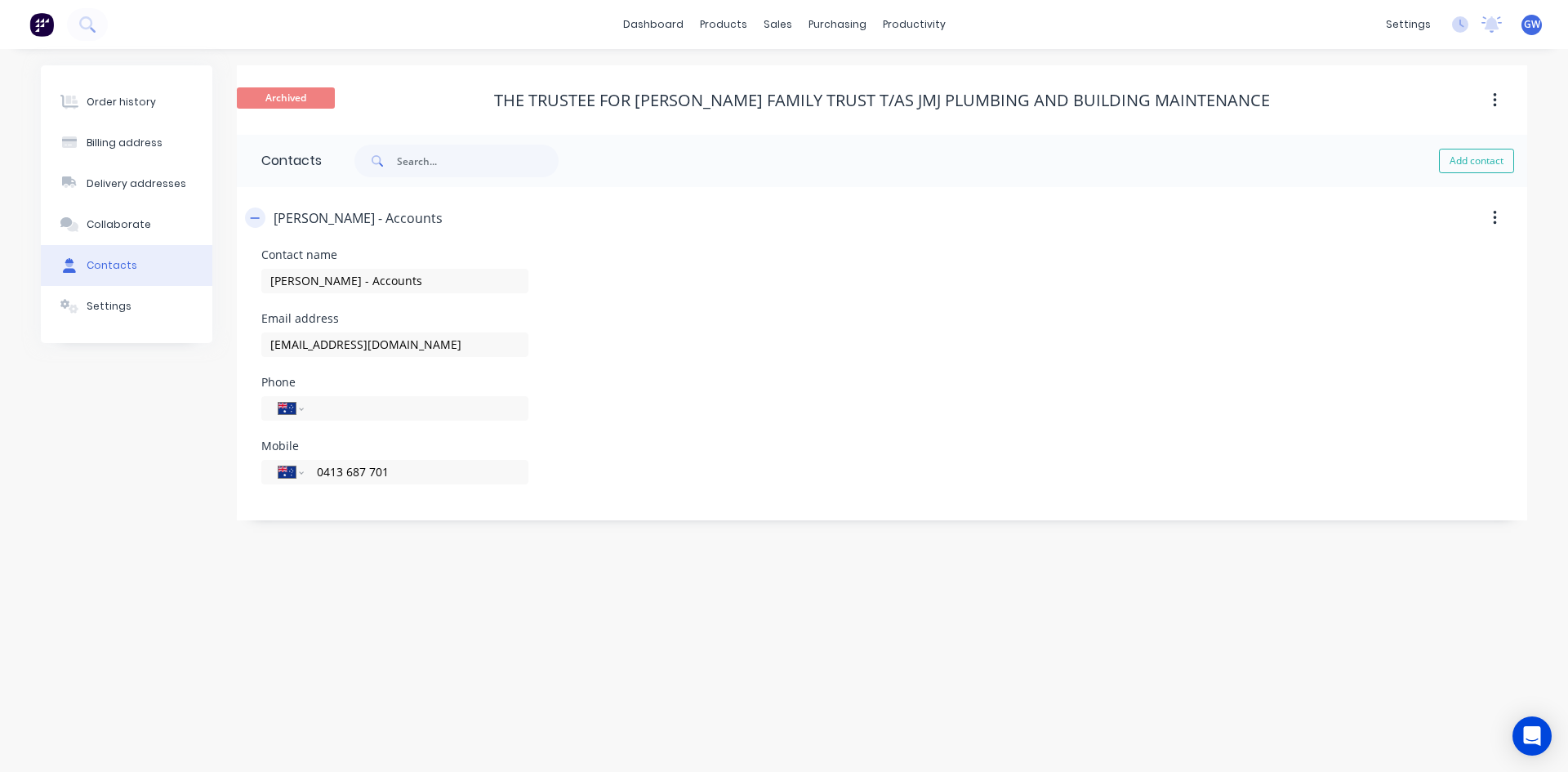
click at [252, 221] on icon "button" at bounding box center [254, 218] width 10 height 11
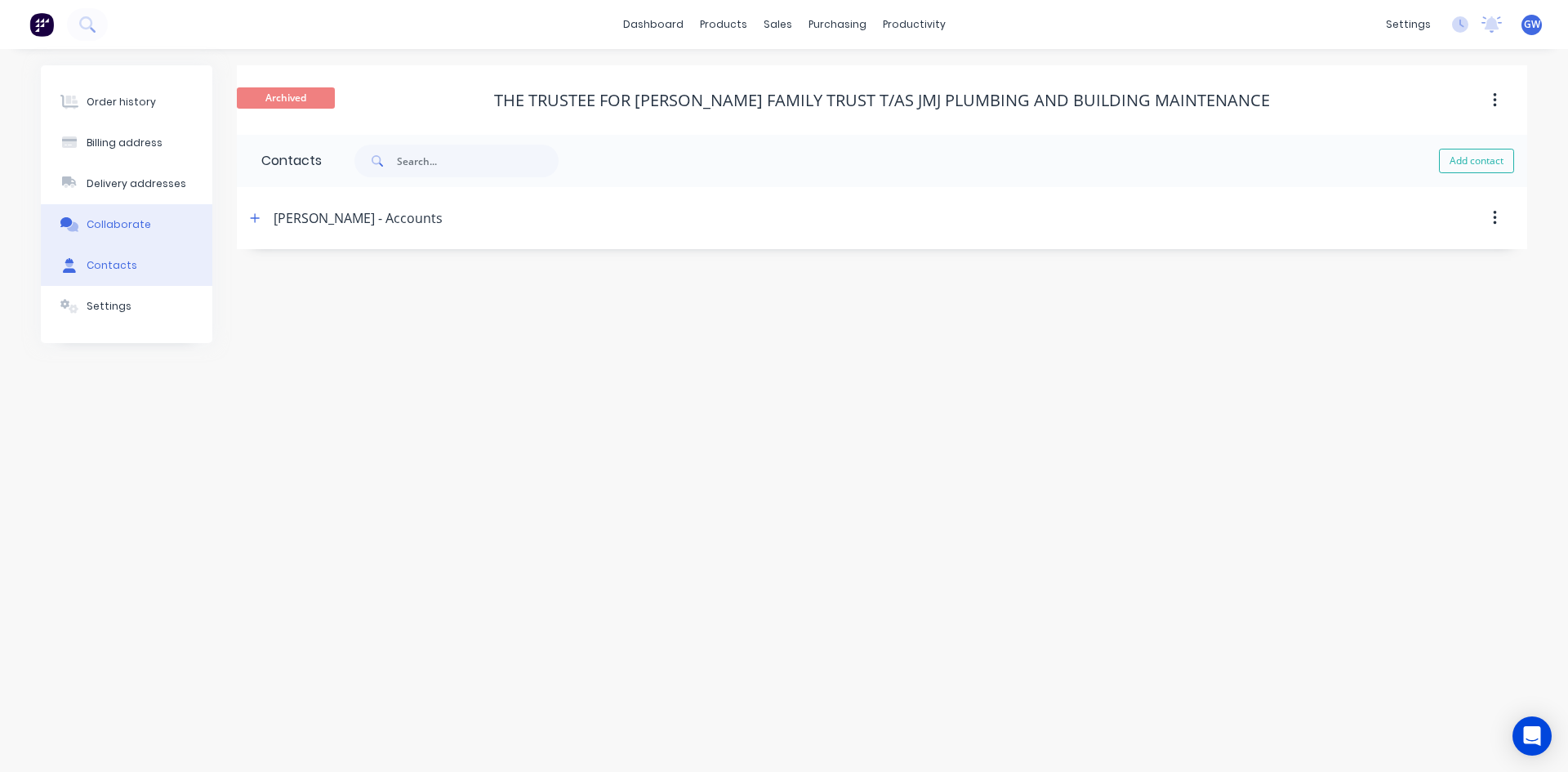
click at [83, 223] on button "Collaborate" at bounding box center [126, 224] width 171 height 41
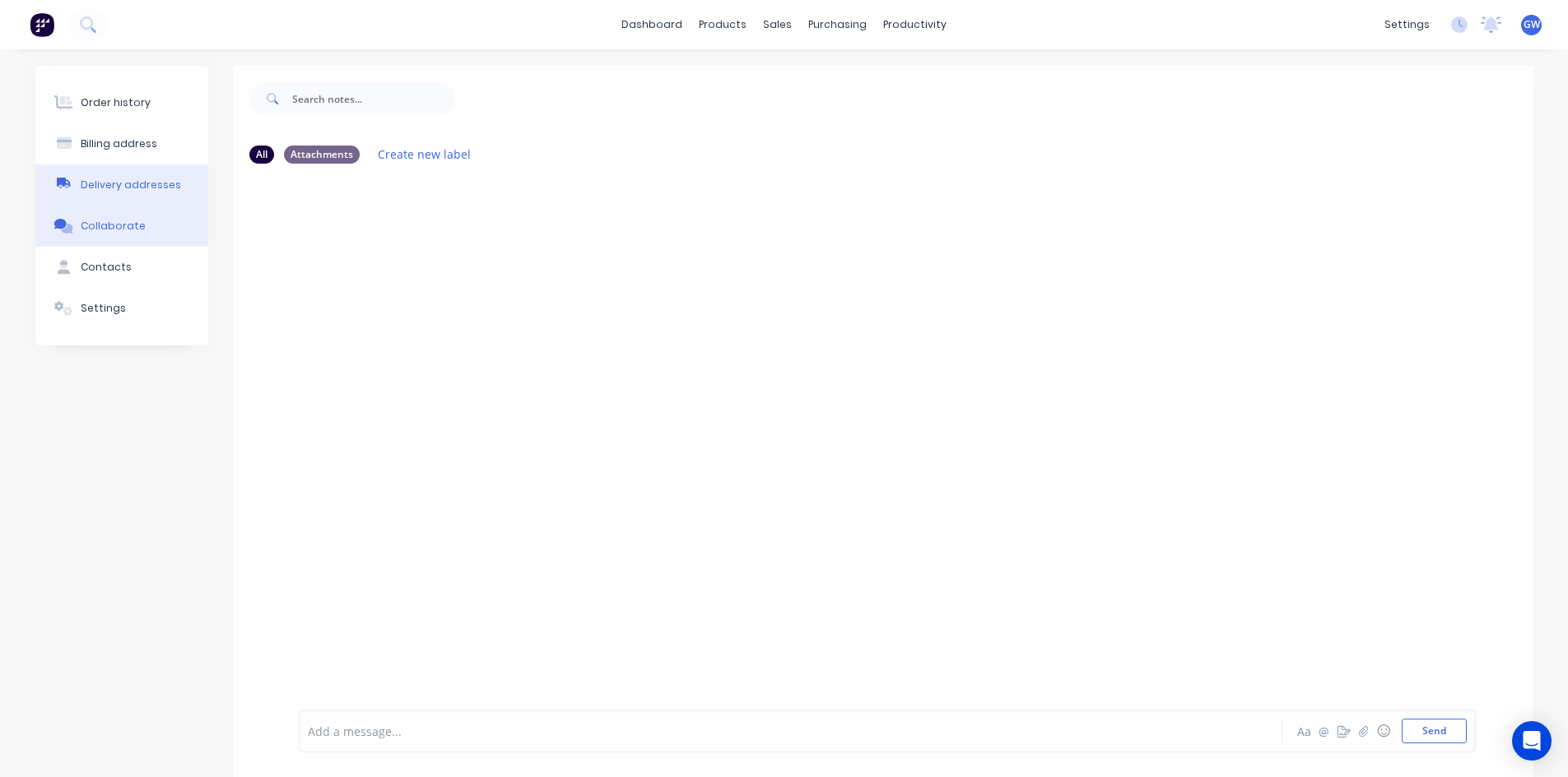
click at [132, 184] on div "Delivery addresses" at bounding box center [131, 185] width 101 height 15
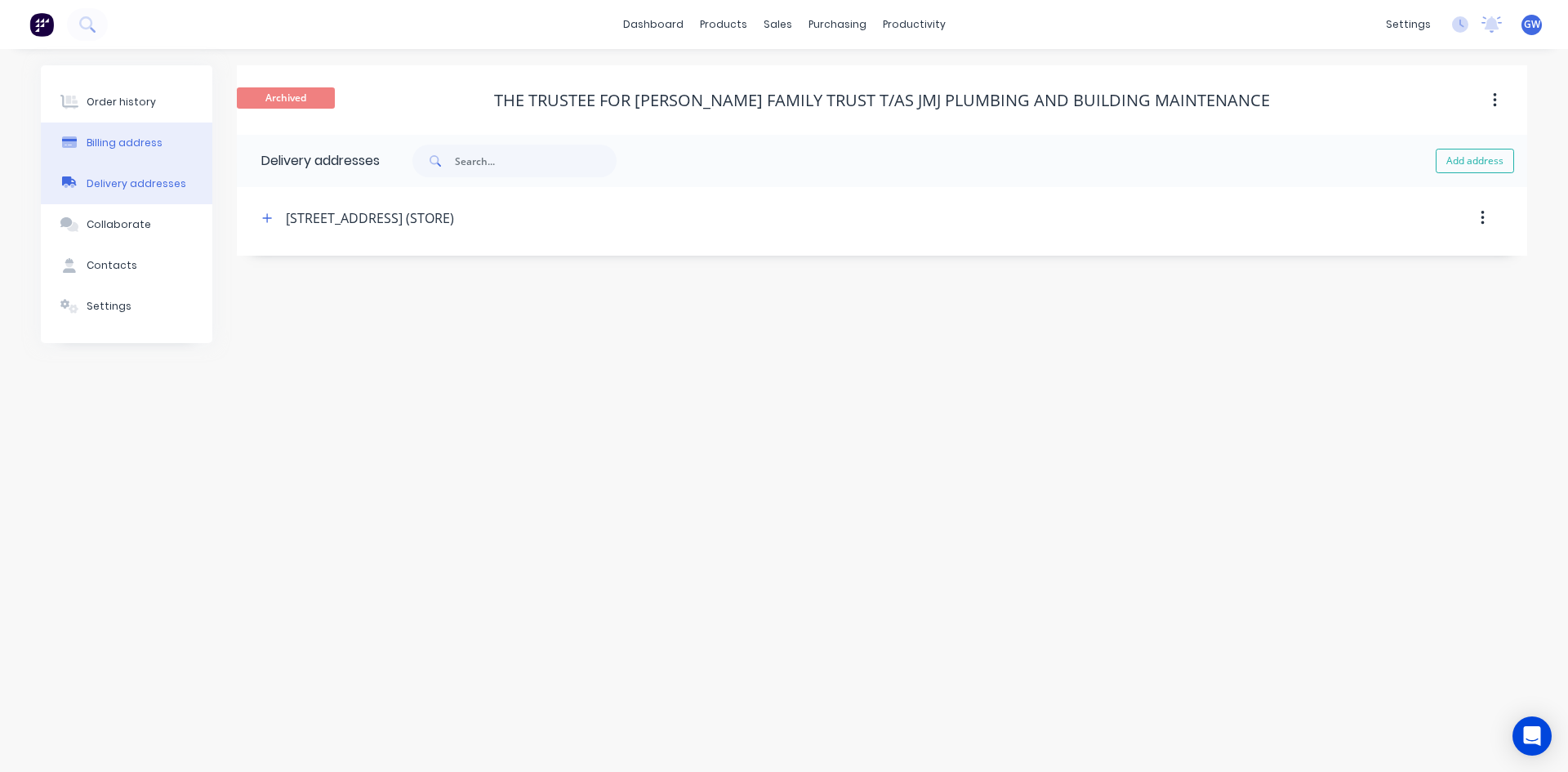
click at [144, 151] on button "Billing address" at bounding box center [126, 143] width 171 height 41
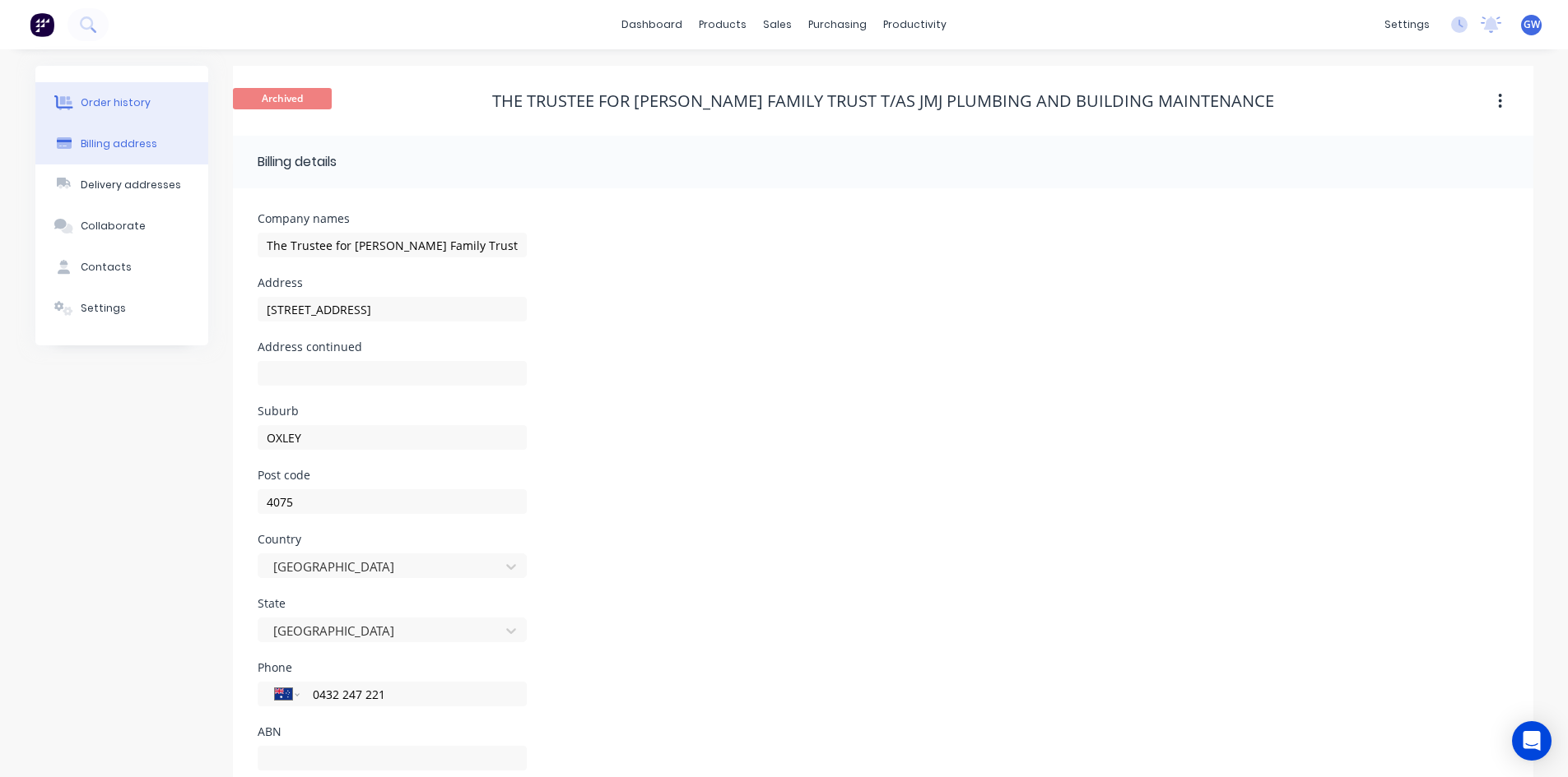
click at [138, 118] on button "Order history" at bounding box center [122, 103] width 173 height 41
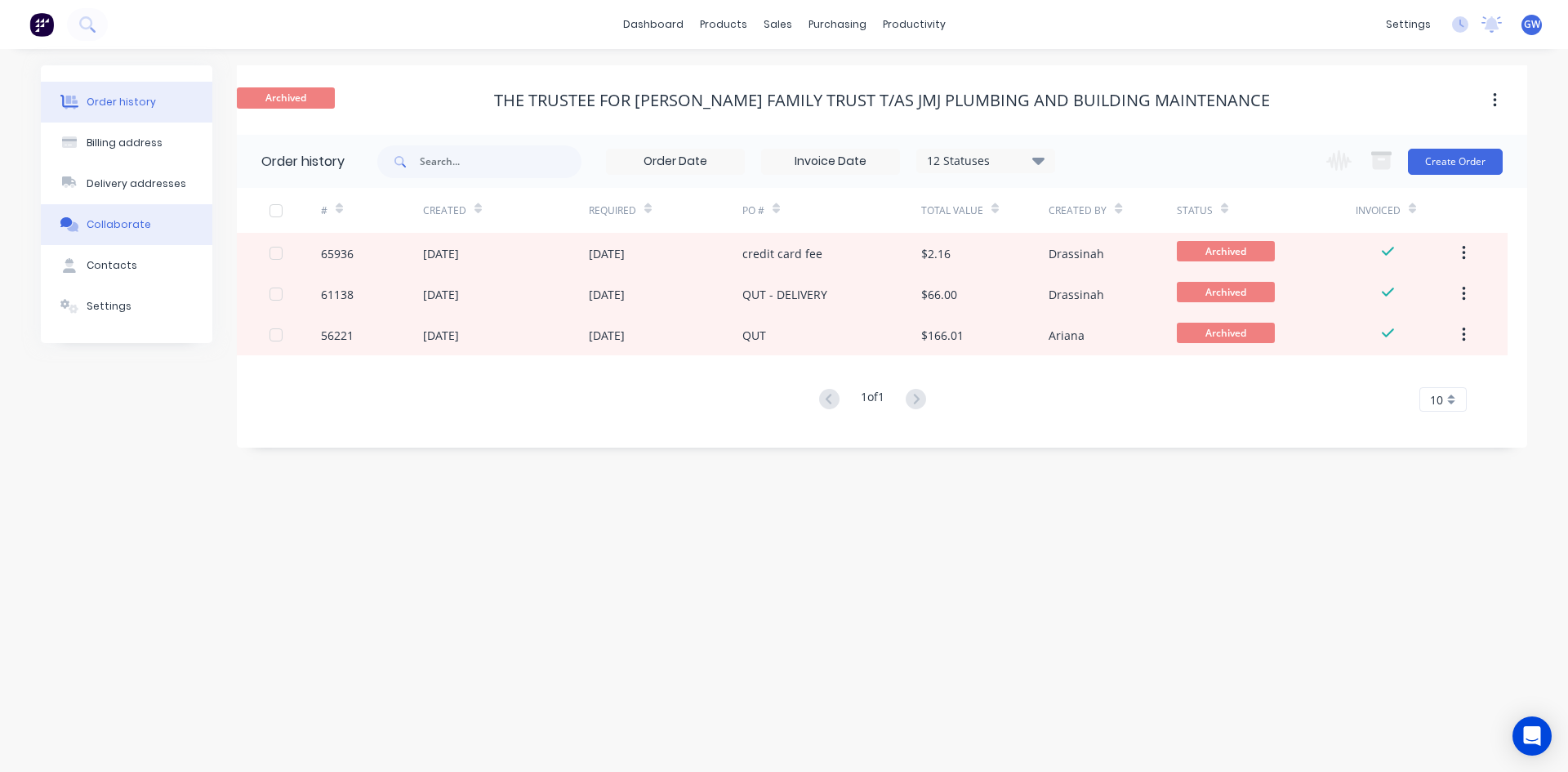
click at [135, 219] on div "Collaborate" at bounding box center [118, 224] width 64 height 15
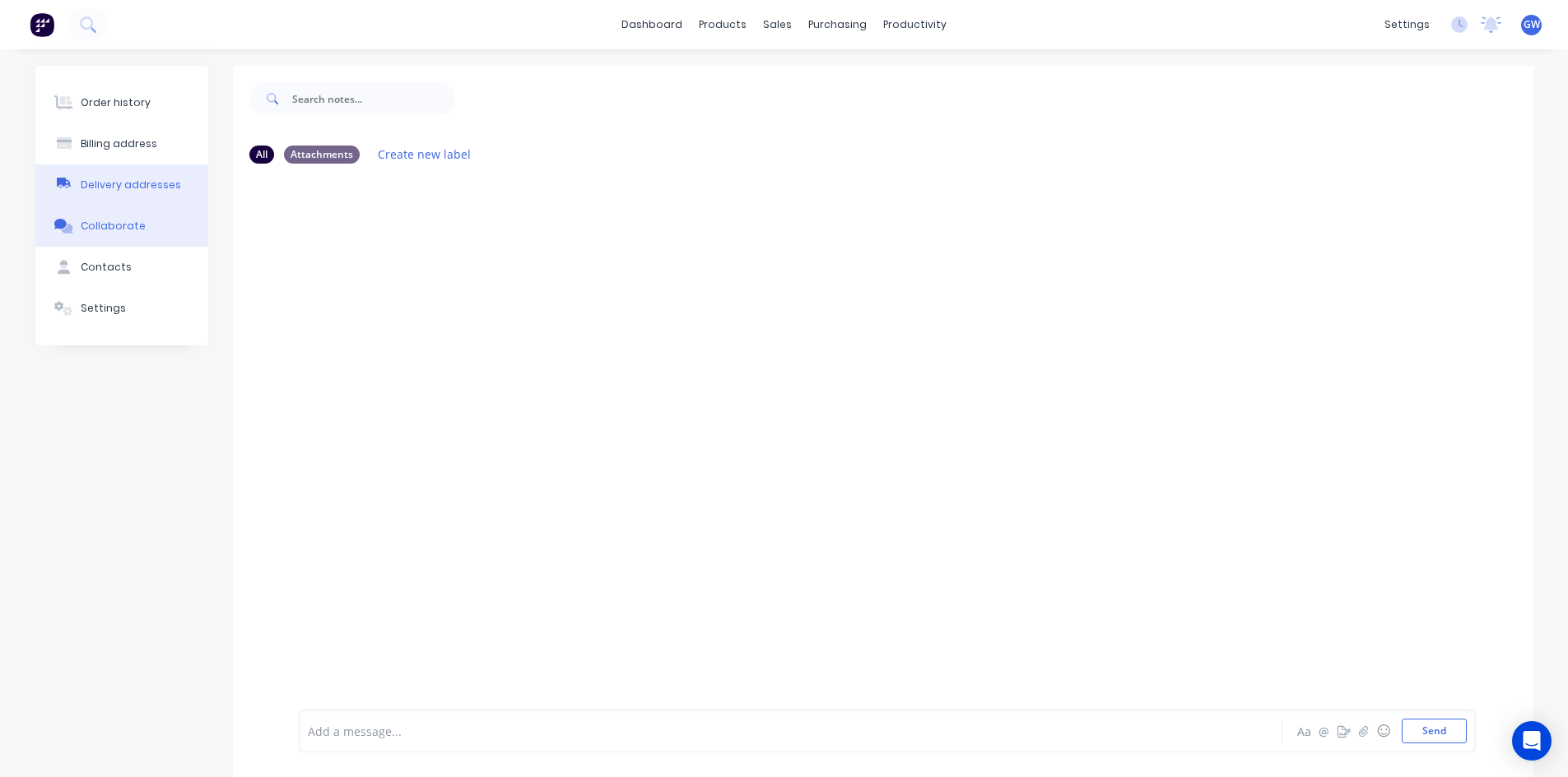
click at [149, 184] on div "Delivery addresses" at bounding box center [131, 185] width 101 height 15
